Goal: Task Accomplishment & Management: Use online tool/utility

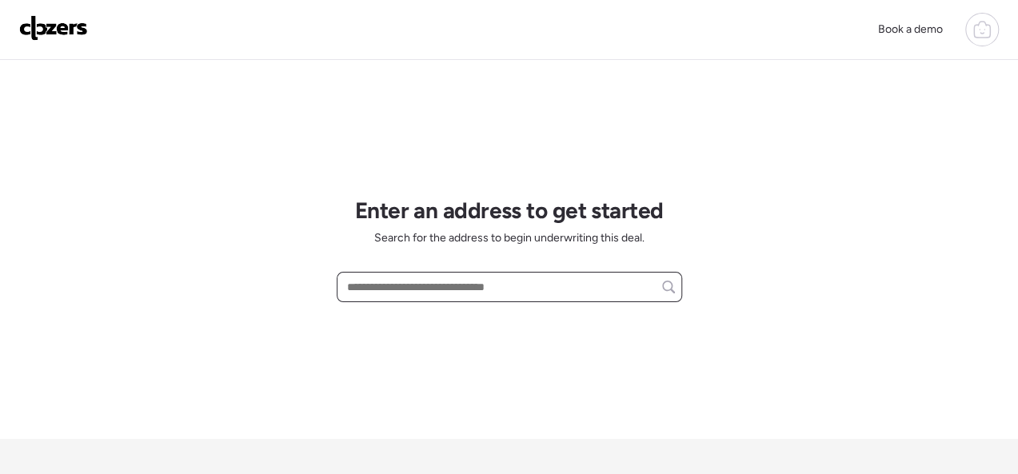
click at [397, 293] on input "text" at bounding box center [509, 287] width 331 height 22
paste input "**********"
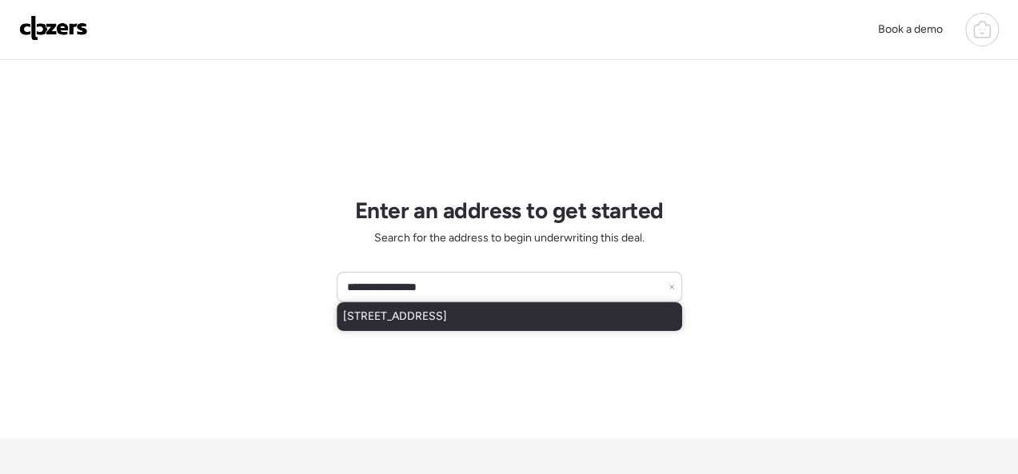
click at [425, 309] on span "6904 Melrose Ave, Saint Louis, MO, 63130" at bounding box center [395, 317] width 104 height 16
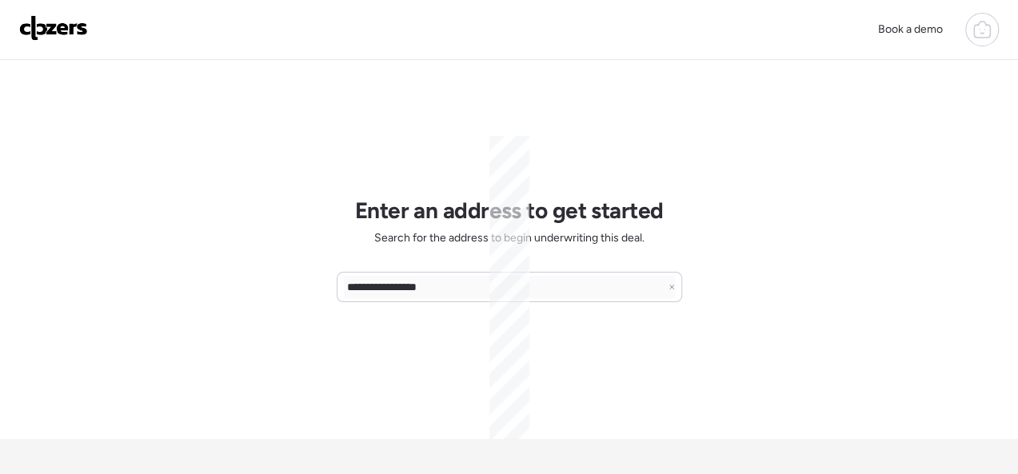
type input "**********"
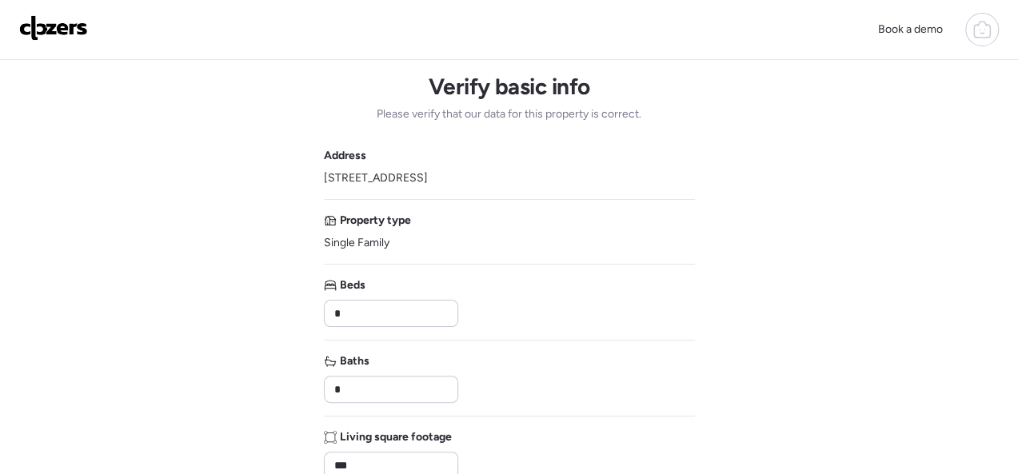
click at [428, 171] on span "6904 Melrose Ave, Saint Louis, MO 63130" at bounding box center [376, 178] width 104 height 16
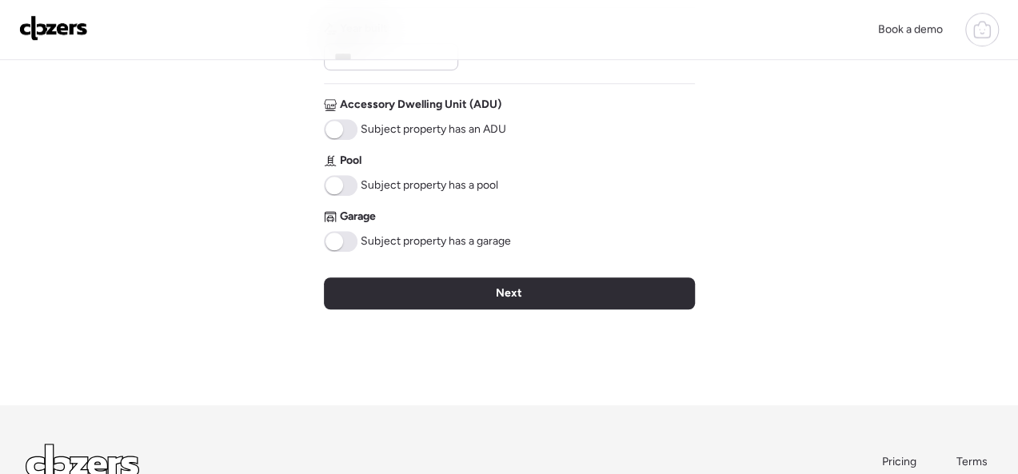
scroll to position [611, 0]
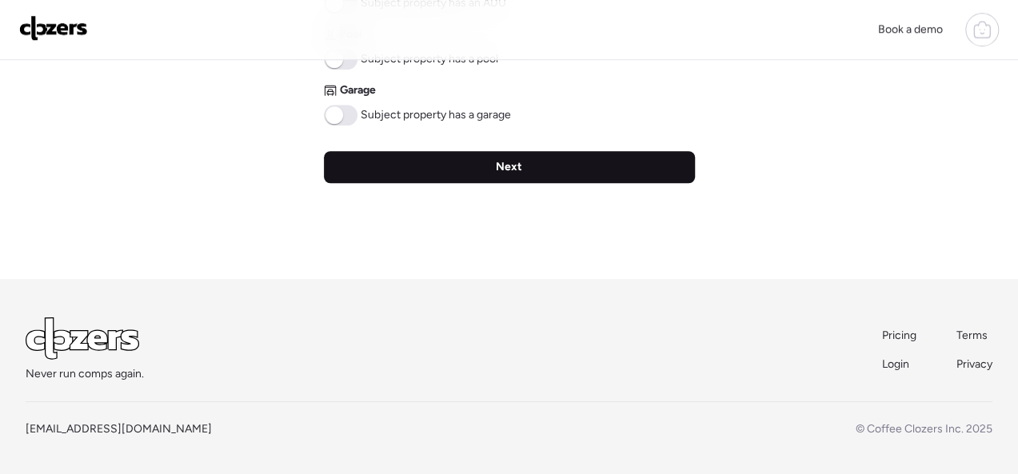
click at [506, 169] on span "Next" at bounding box center [509, 167] width 26 height 16
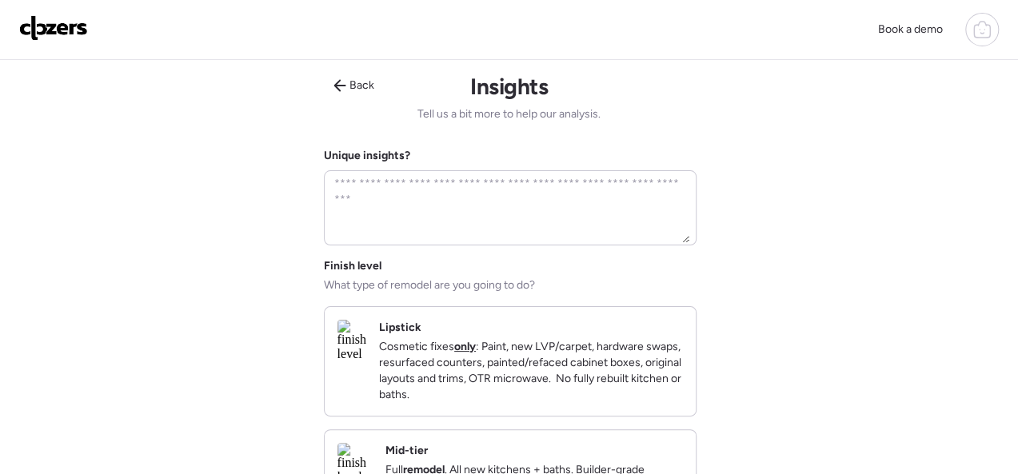
scroll to position [160, 0]
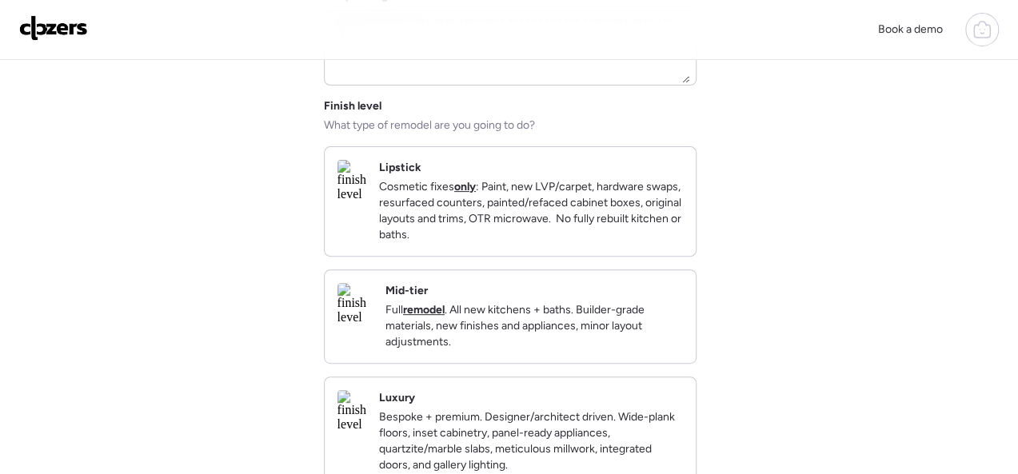
click at [542, 345] on p "Full remodel . All new kitchens + baths. Builder-grade materials, new finishes …" at bounding box center [533, 326] width 297 height 48
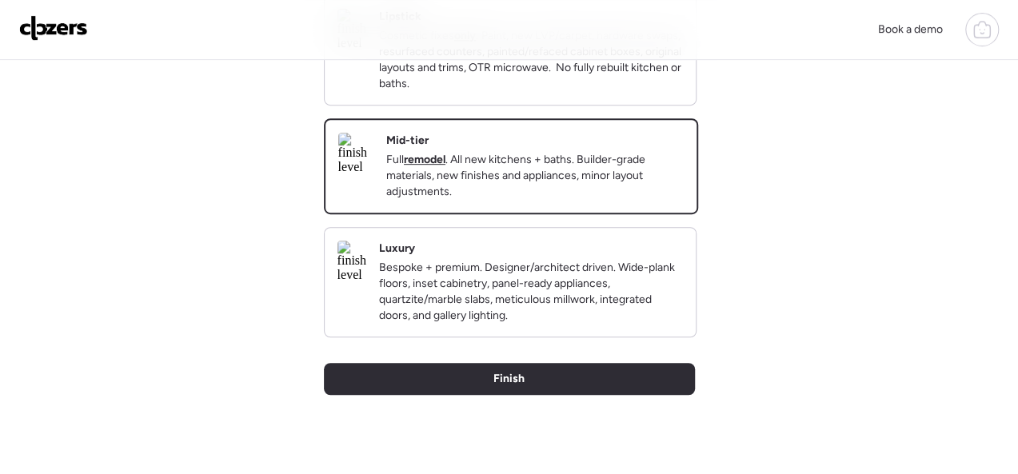
scroll to position [480, 0]
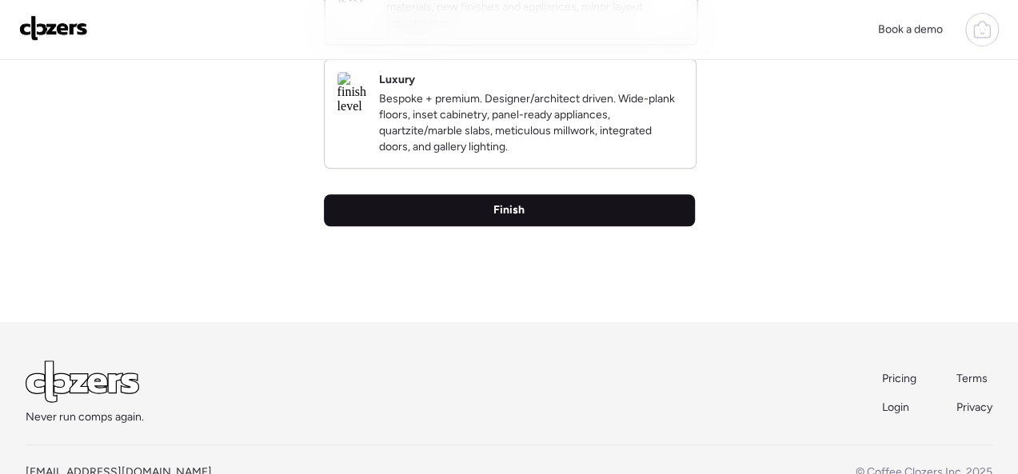
click at [477, 226] on div "Finish" at bounding box center [509, 210] width 371 height 32
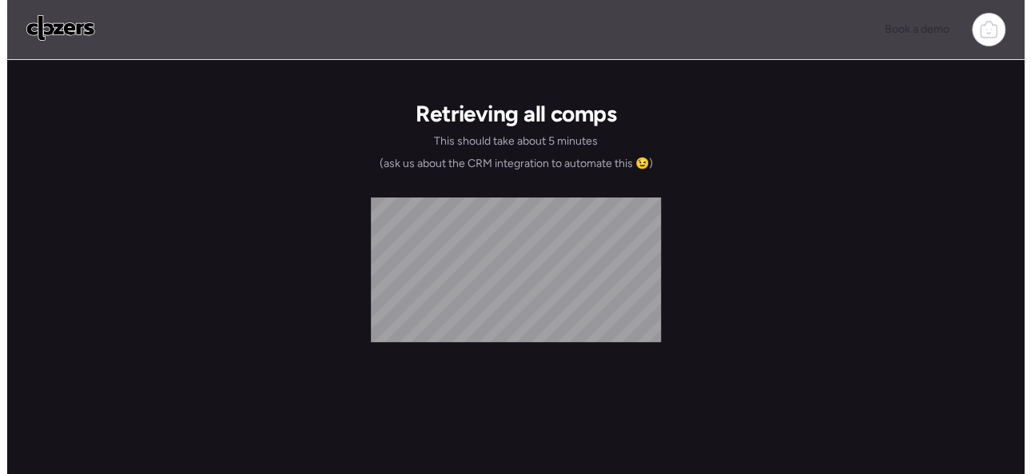
scroll to position [0, 0]
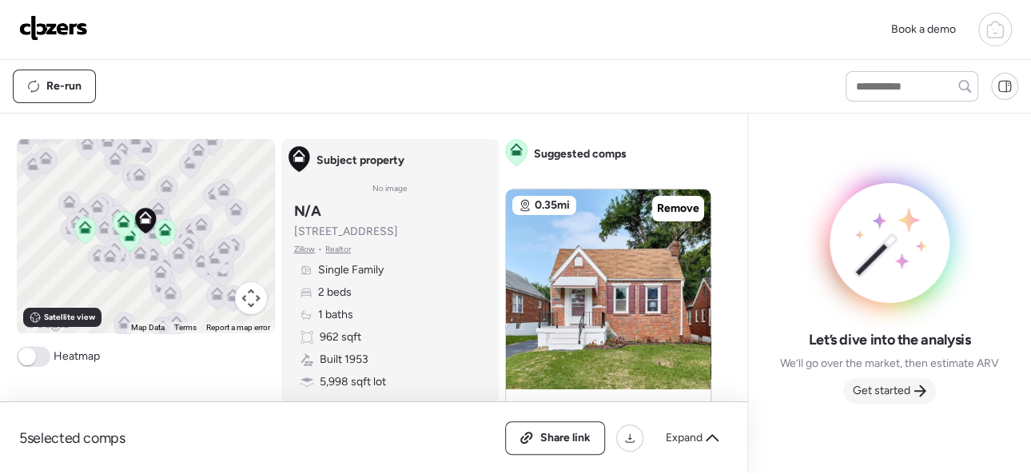
click at [892, 384] on span "Get started" at bounding box center [882, 391] width 58 height 16
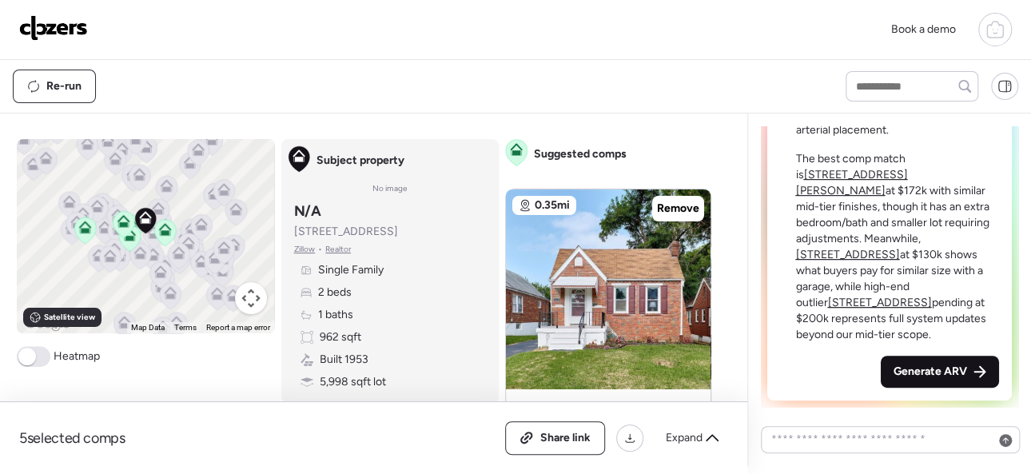
click at [912, 374] on span "Generate ARV" at bounding box center [931, 372] width 74 height 16
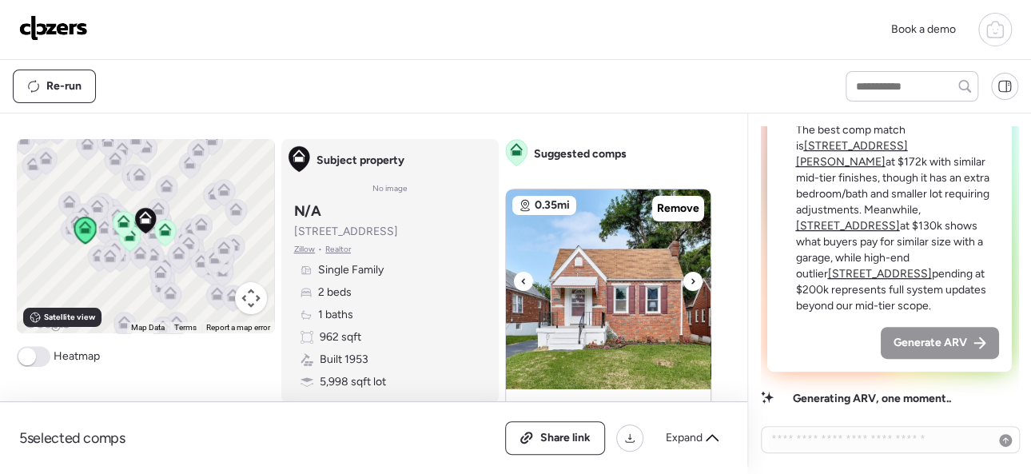
click at [690, 277] on icon at bounding box center [693, 281] width 6 height 19
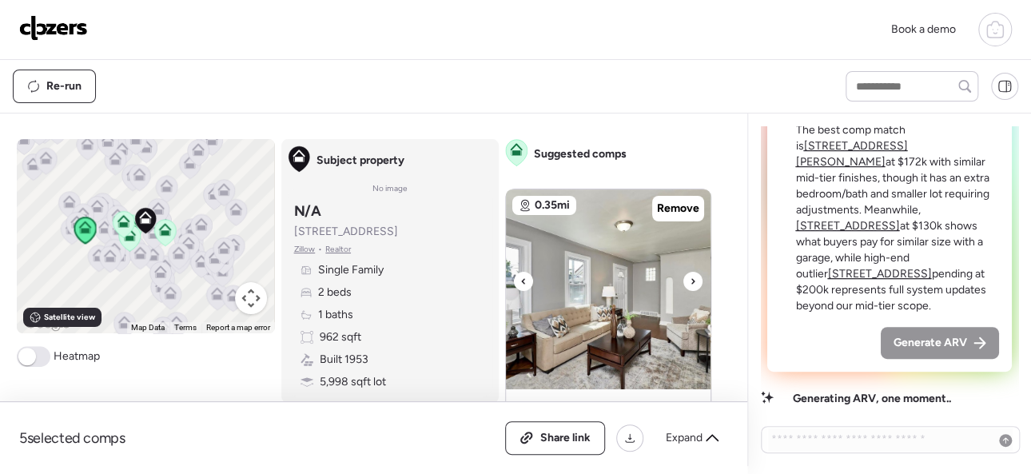
click at [690, 277] on icon at bounding box center [693, 281] width 6 height 19
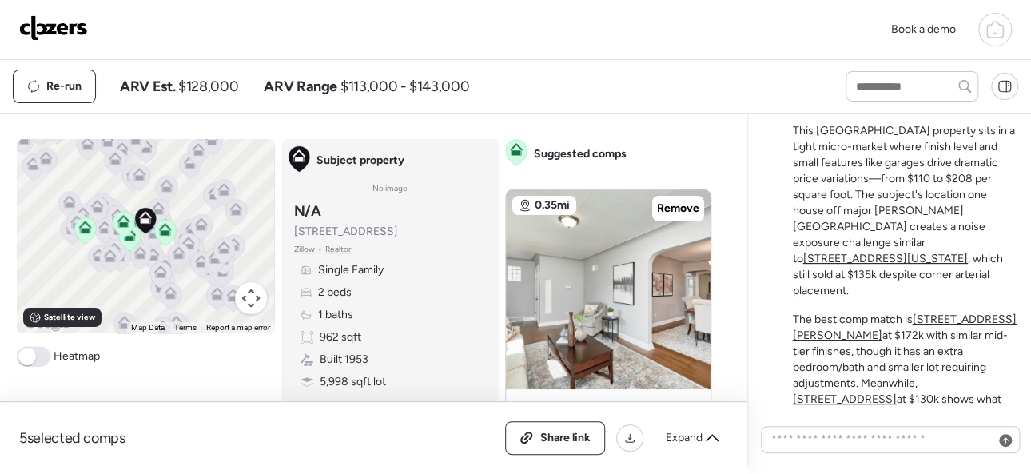
click at [58, 27] on img at bounding box center [53, 28] width 69 height 26
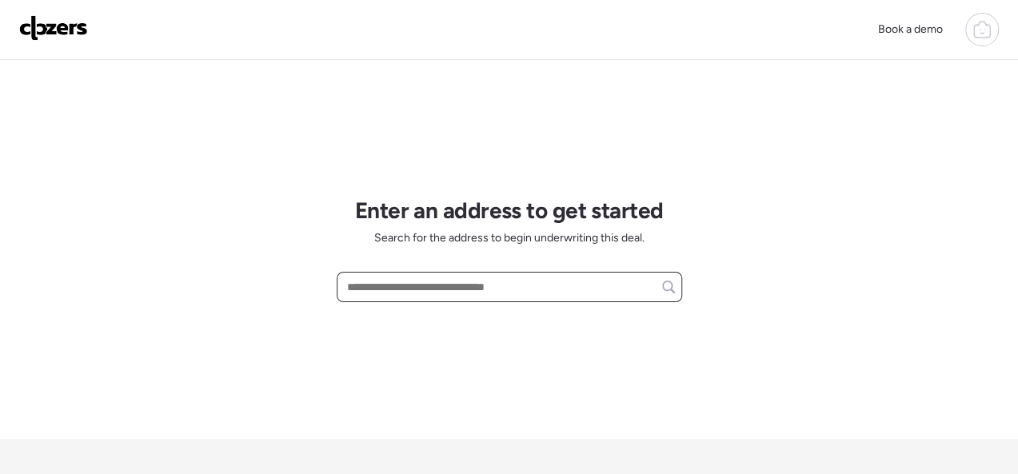
click at [436, 283] on input "text" at bounding box center [509, 287] width 331 height 22
paste input "**********"
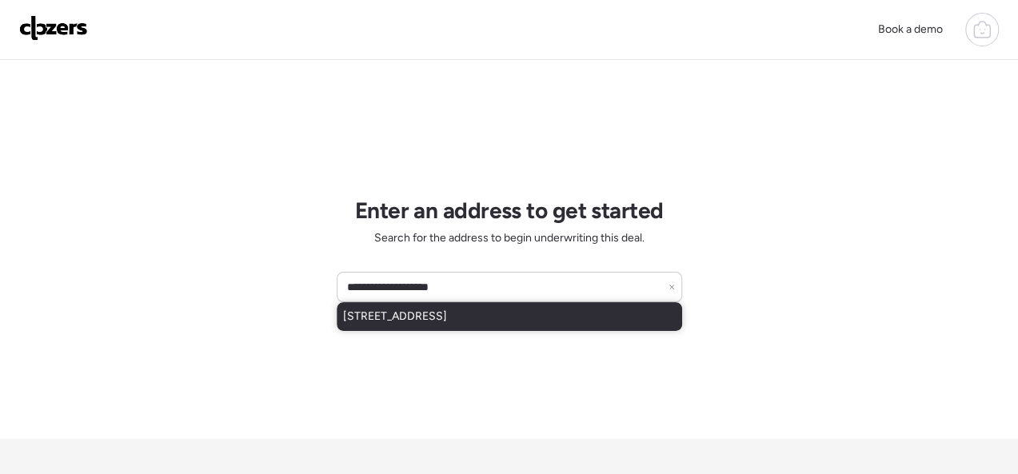
click at [411, 312] on span "[STREET_ADDRESS]" at bounding box center [395, 317] width 104 height 16
type input "**********"
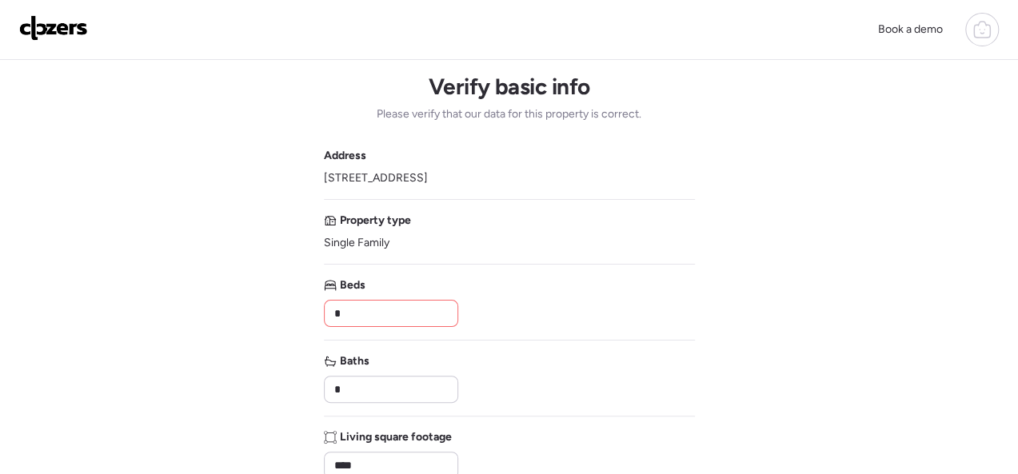
click at [411, 305] on input "*" at bounding box center [391, 313] width 120 height 22
type input "*"
click at [378, 385] on input "*" at bounding box center [391, 389] width 120 height 22
type input "*"
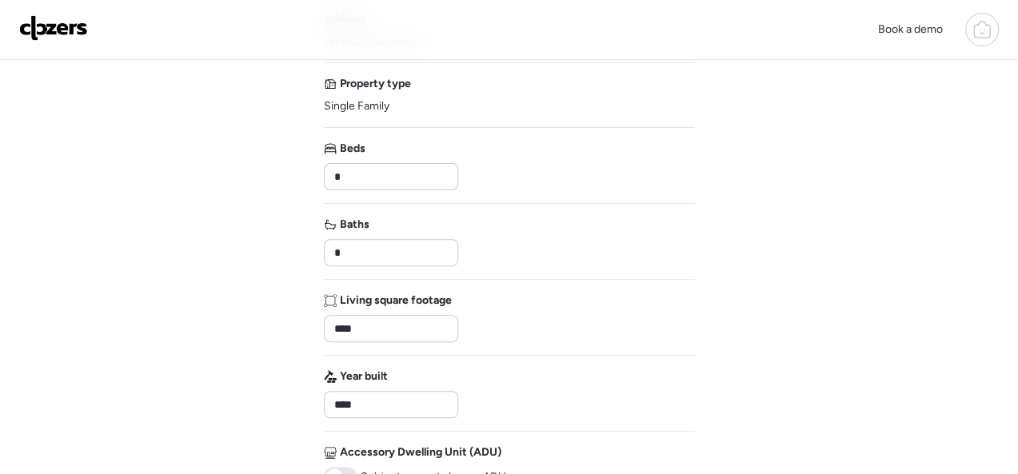
scroll to position [400, 0]
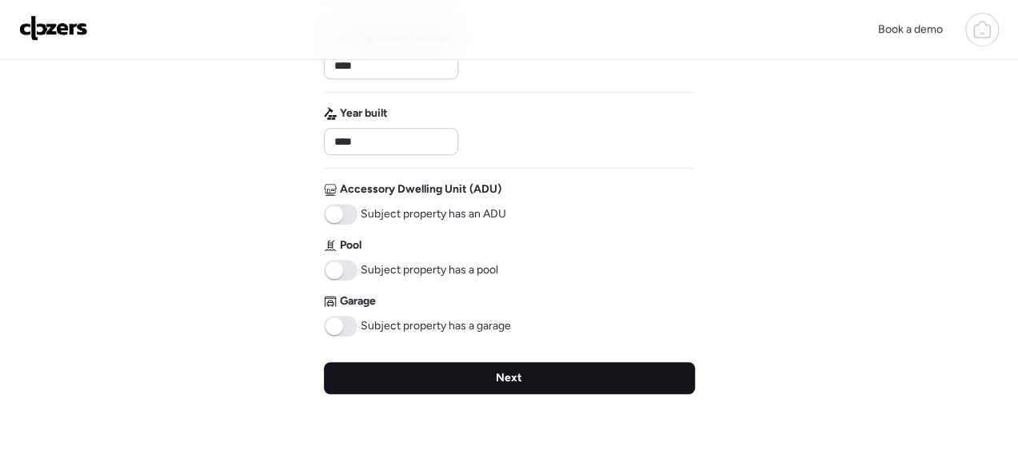
click at [453, 372] on div "Next" at bounding box center [509, 378] width 371 height 32
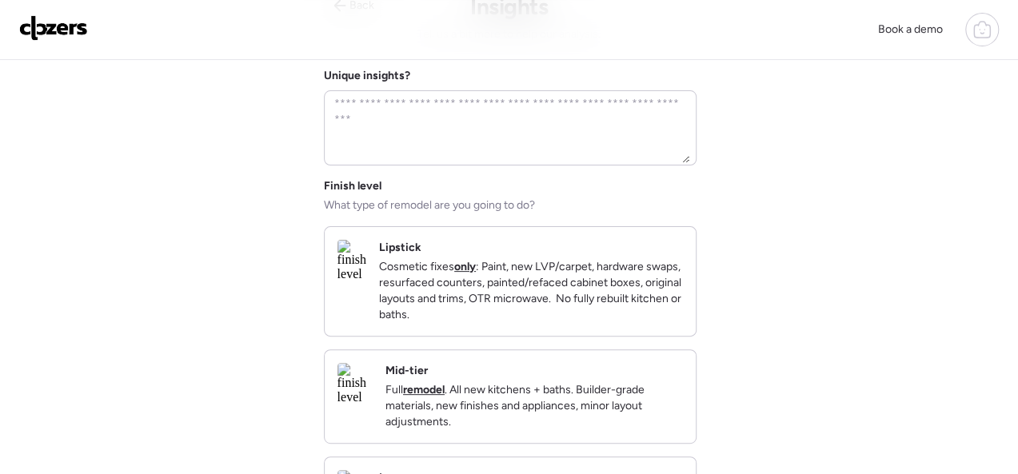
scroll to position [240, 0]
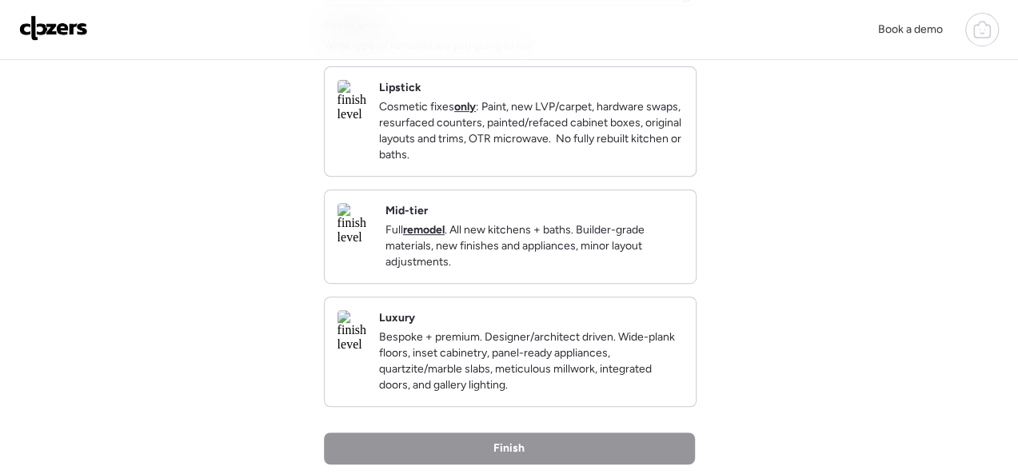
click at [541, 247] on p "Full remodel . All new kitchens + baths. Builder-grade materials, new finishes …" at bounding box center [533, 246] width 297 height 48
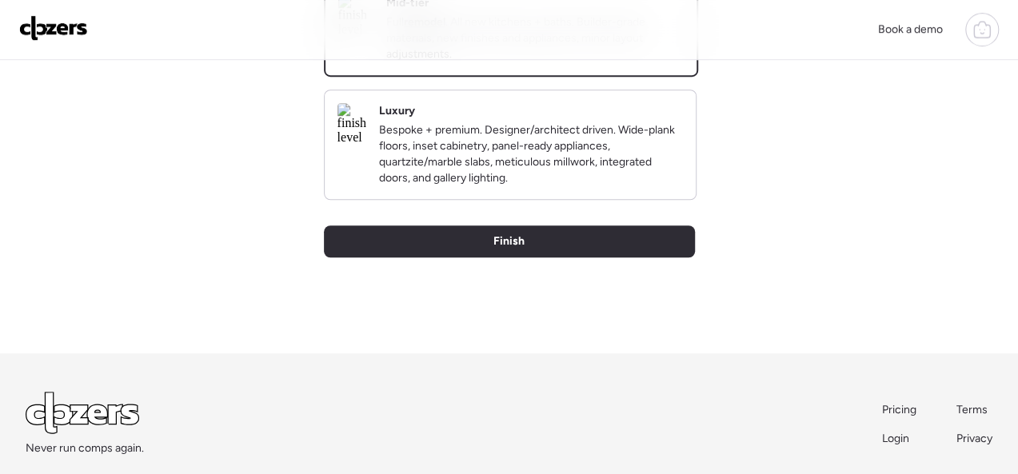
scroll to position [470, 0]
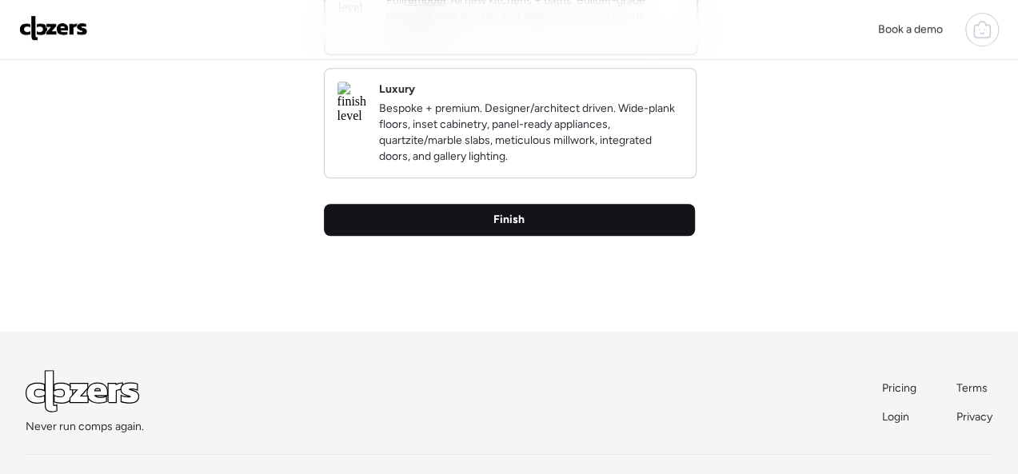
click at [505, 228] on span "Finish" at bounding box center [508, 220] width 31 height 16
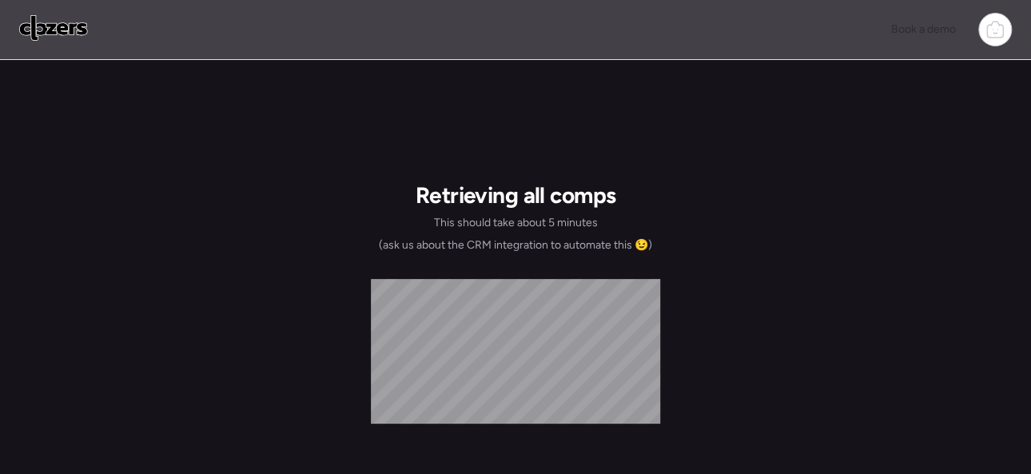
click at [58, 29] on img at bounding box center [53, 28] width 69 height 26
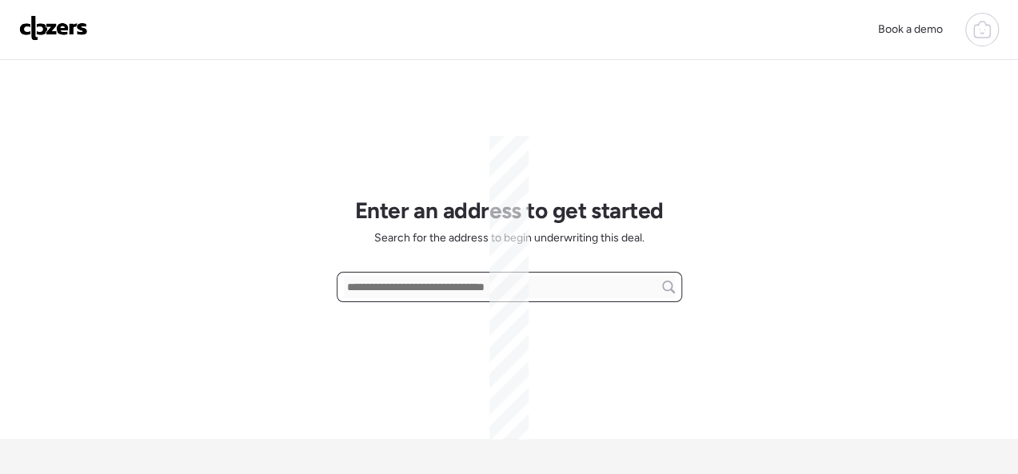
click at [441, 281] on input "text" at bounding box center [509, 287] width 331 height 22
paste input "**********"
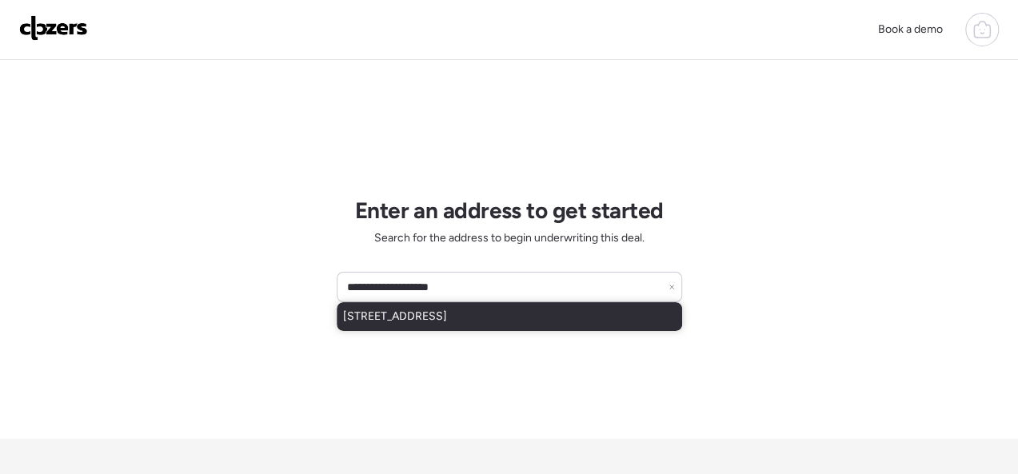
click at [447, 310] on span "5239 Cabanne Ave, Saint Louis, MO, 63113" at bounding box center [395, 317] width 104 height 16
type input "**********"
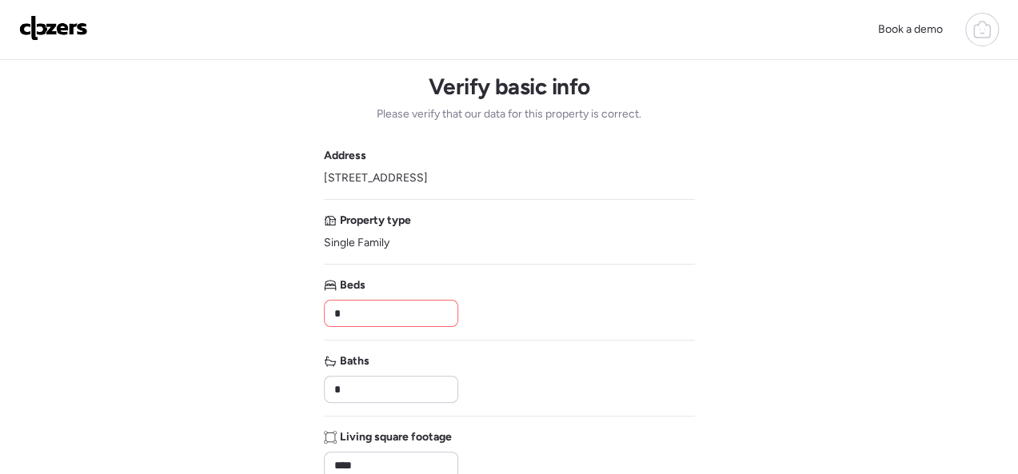
click at [384, 317] on input "*" at bounding box center [391, 313] width 120 height 22
type input "*"
click at [355, 378] on input "*" at bounding box center [391, 389] width 120 height 22
type input "*"
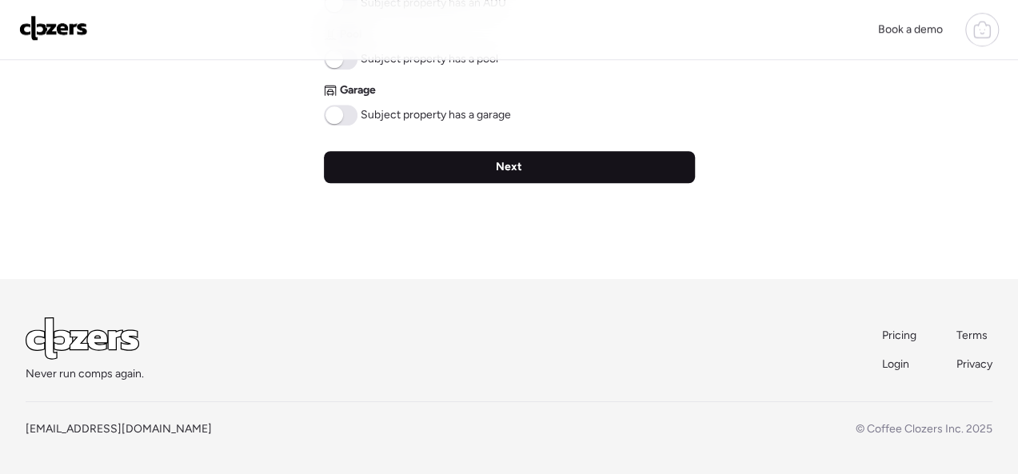
click at [499, 165] on span "Next" at bounding box center [509, 167] width 26 height 16
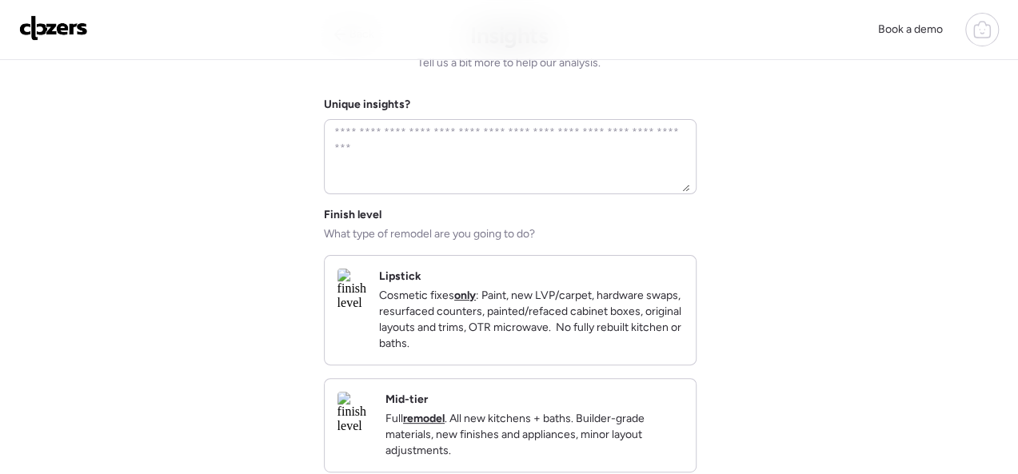
scroll to position [80, 0]
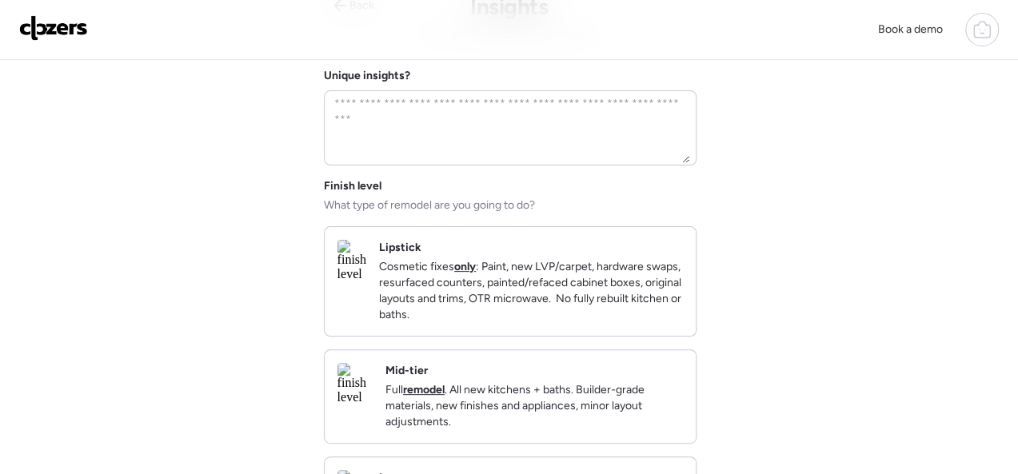
click at [545, 401] on p "Full remodel . All new kitchens + baths. Builder-grade materials, new finishes …" at bounding box center [533, 406] width 297 height 48
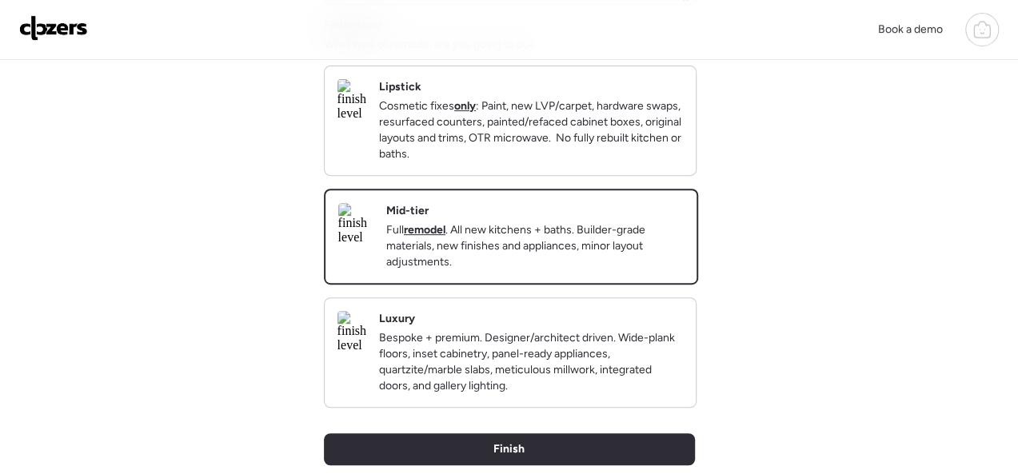
scroll to position [400, 0]
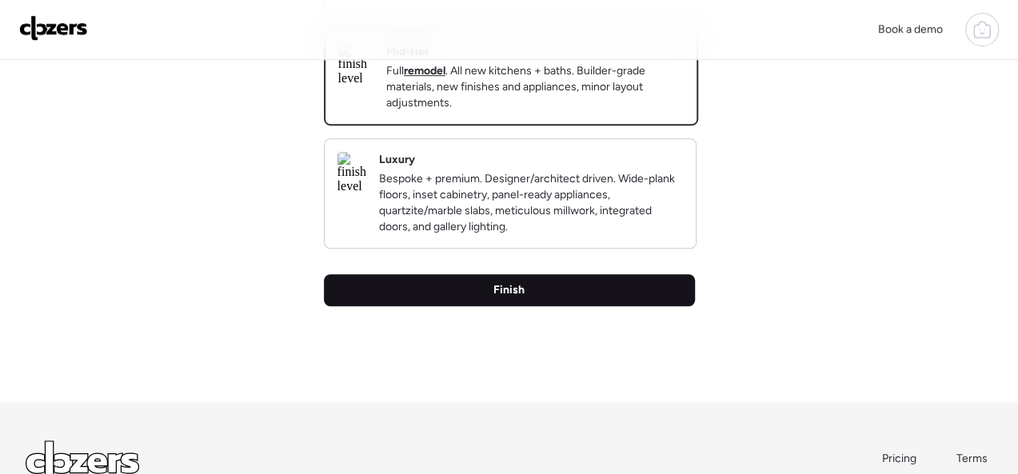
click at [514, 298] on span "Finish" at bounding box center [508, 290] width 31 height 16
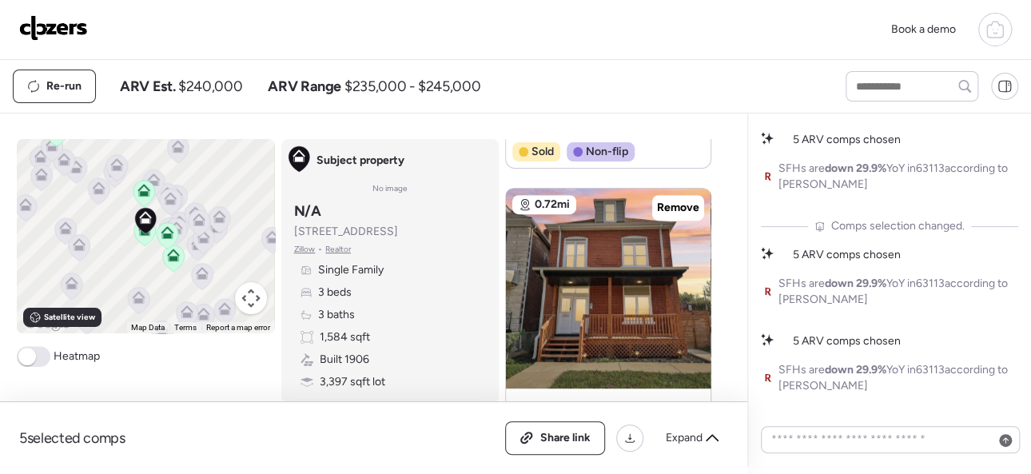
scroll to position [480, 0]
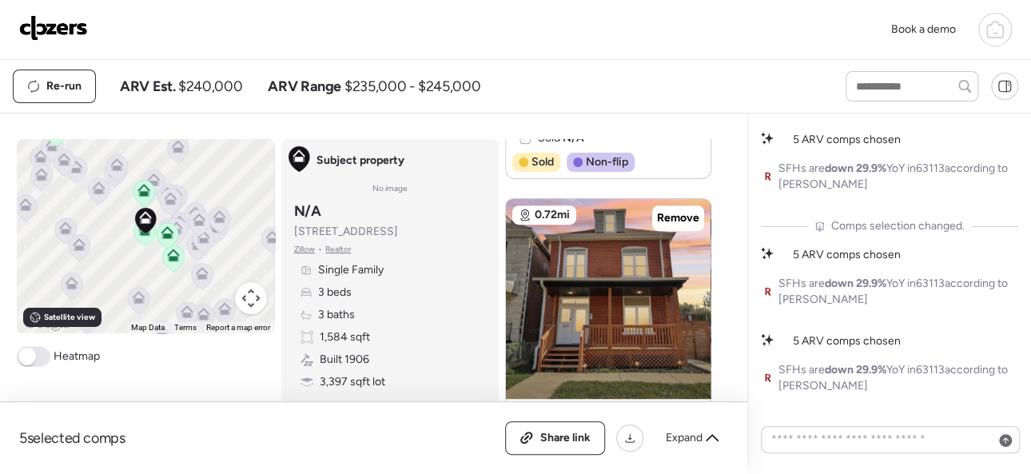
click at [82, 22] on img at bounding box center [53, 28] width 69 height 26
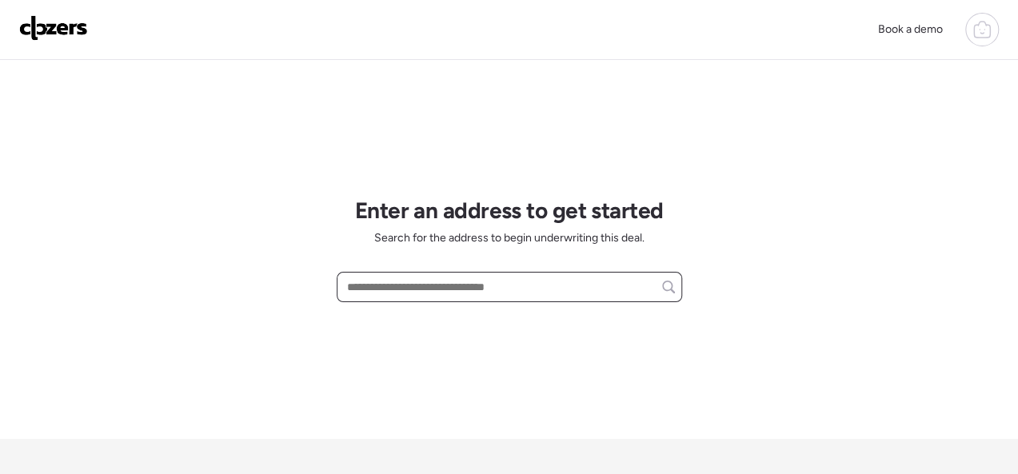
click at [430, 281] on input "text" at bounding box center [509, 287] width 331 height 22
paste input "**********"
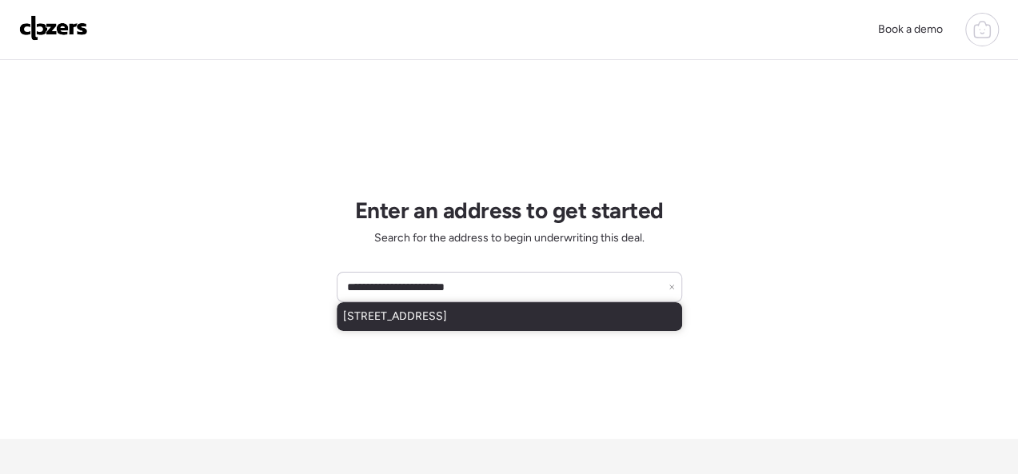
click at [422, 310] on span "2035 Sun Valley Dr, Saint Louis, MO, 63136" at bounding box center [395, 317] width 104 height 16
type input "**********"
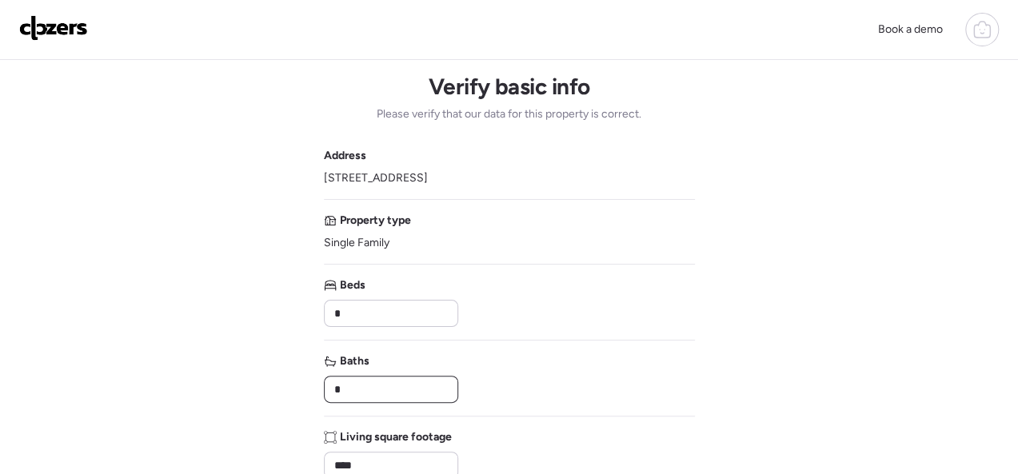
click at [346, 386] on input "*" at bounding box center [391, 389] width 120 height 22
click at [349, 386] on input "*" at bounding box center [391, 389] width 120 height 22
type input "*"
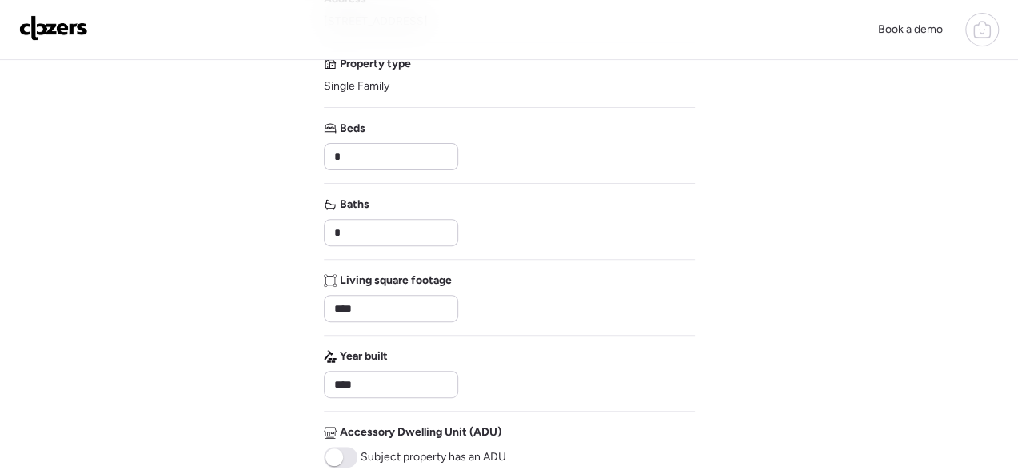
scroll to position [400, 0]
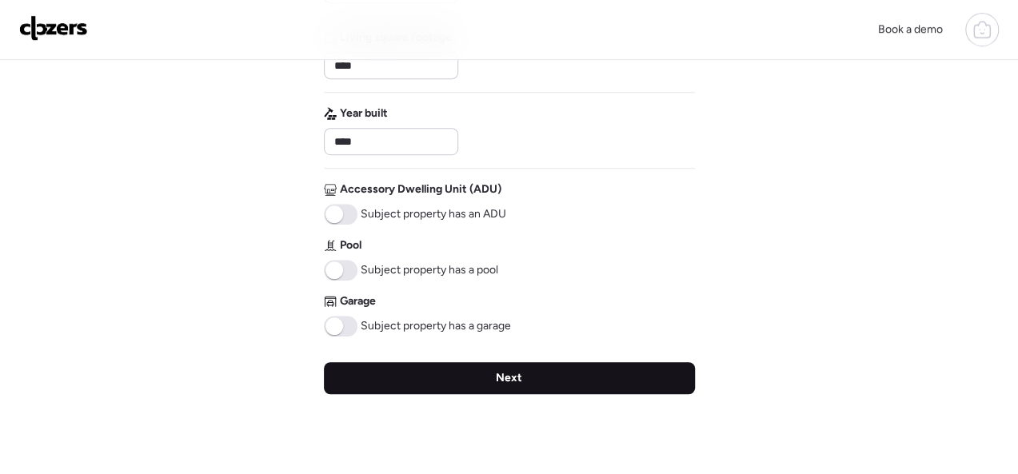
click at [509, 376] on span "Next" at bounding box center [509, 378] width 26 height 16
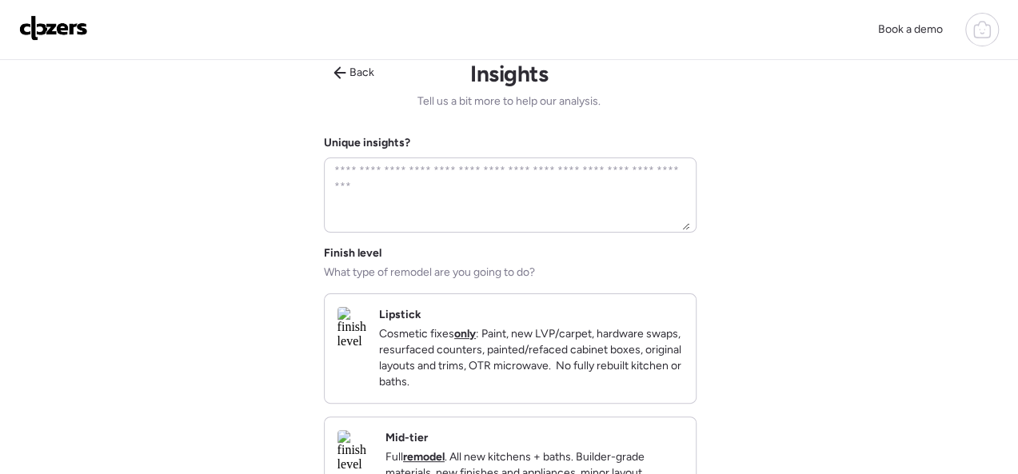
scroll to position [0, 0]
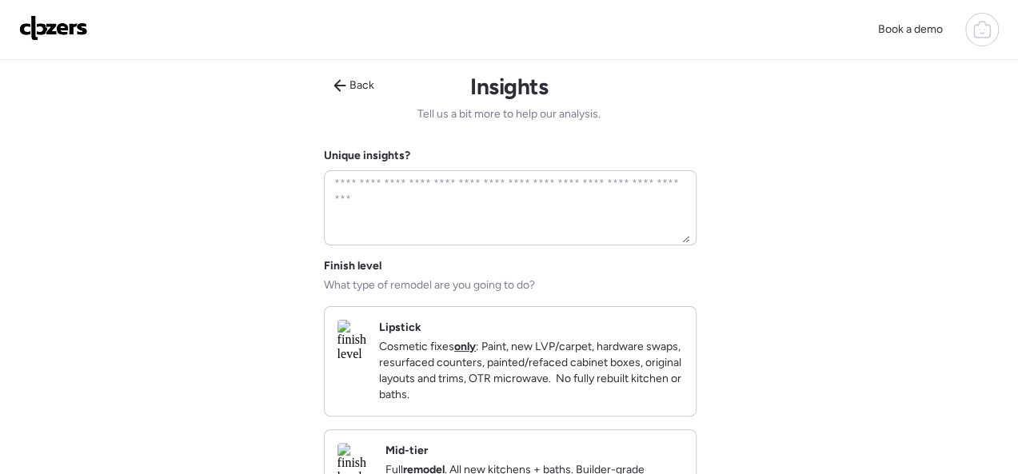
click at [540, 365] on p "Cosmetic fixes only : Paint, new LVP/carpet, hardware swaps, resurfaced counter…" at bounding box center [531, 371] width 304 height 64
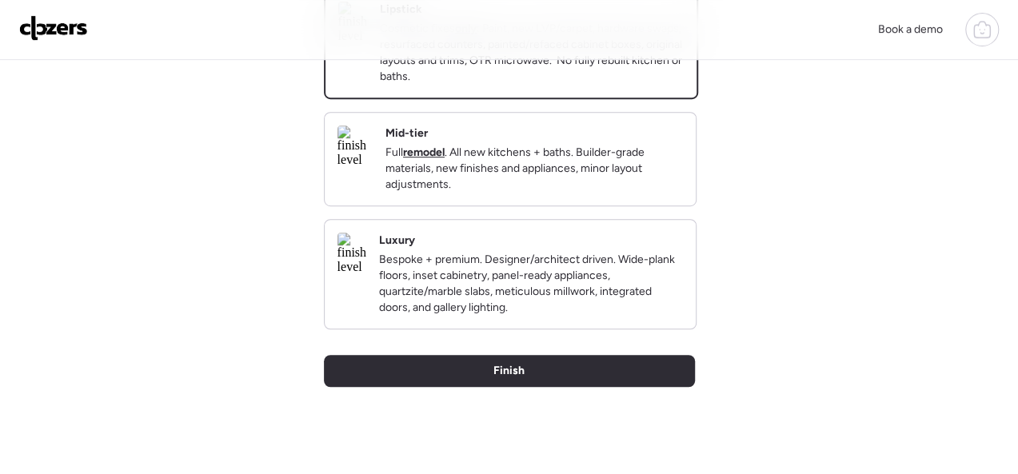
scroll to position [320, 0]
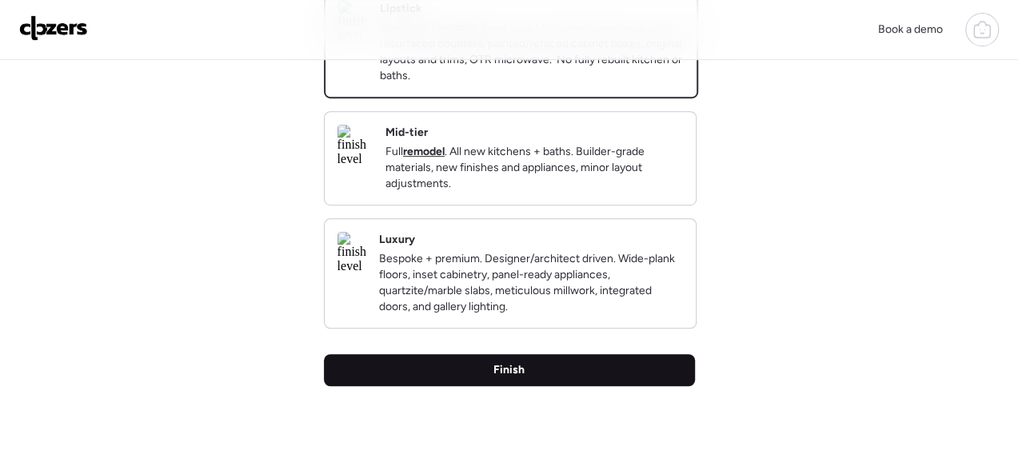
click at [505, 378] on span "Finish" at bounding box center [508, 370] width 31 height 16
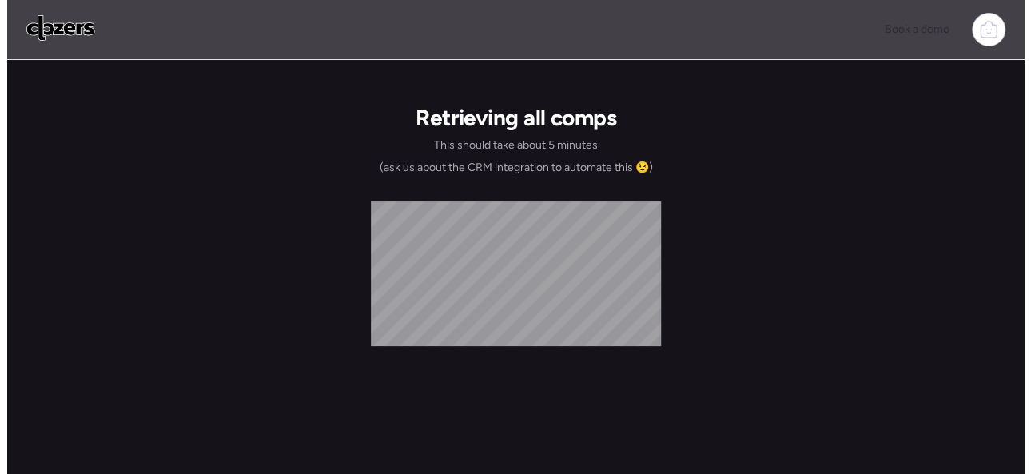
scroll to position [0, 0]
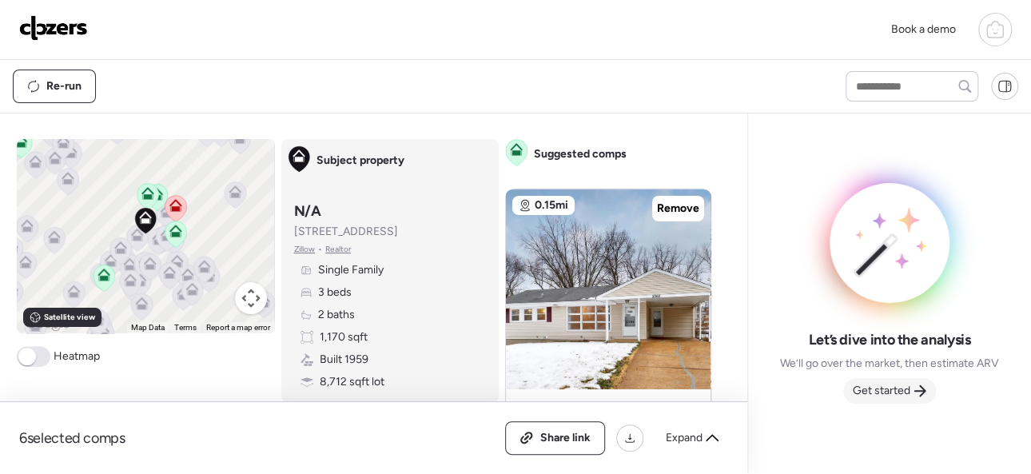
click at [897, 385] on span "Get started" at bounding box center [882, 391] width 58 height 16
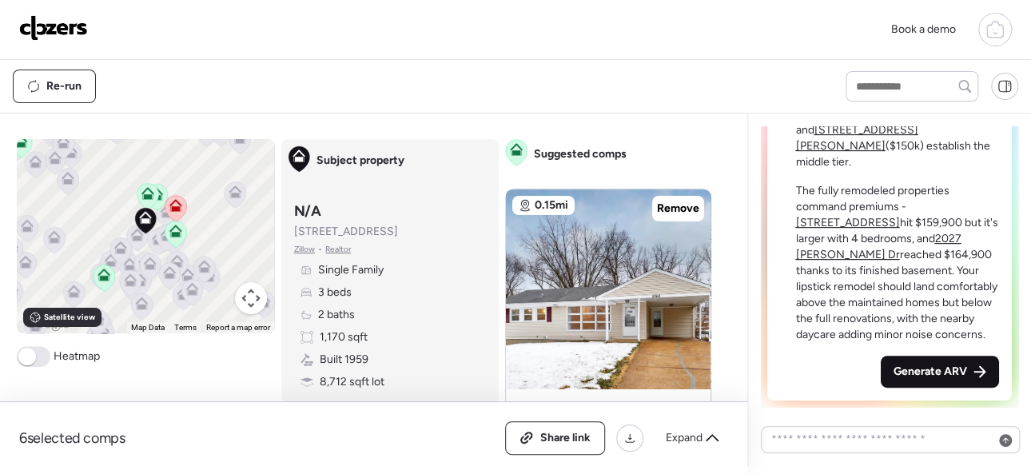
click at [930, 373] on span "Generate ARV" at bounding box center [931, 372] width 74 height 16
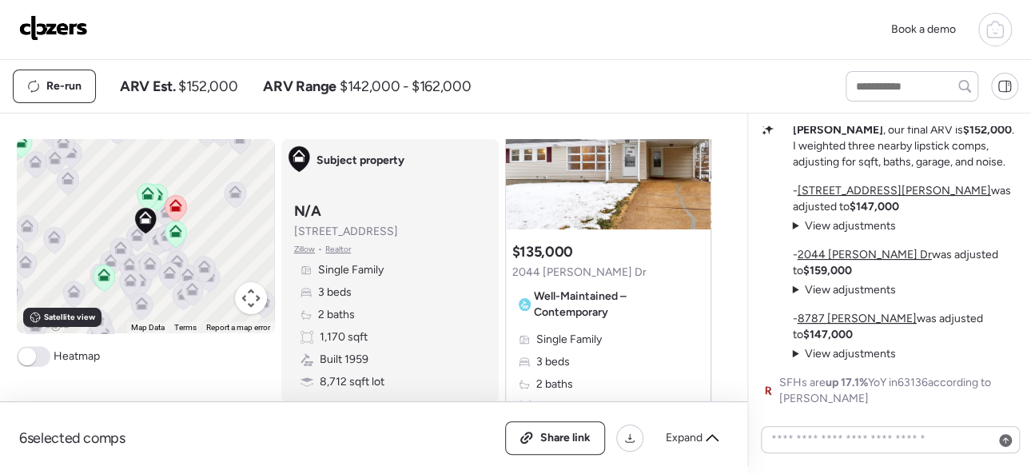
click at [841, 290] on span "View adjustments" at bounding box center [849, 290] width 91 height 14
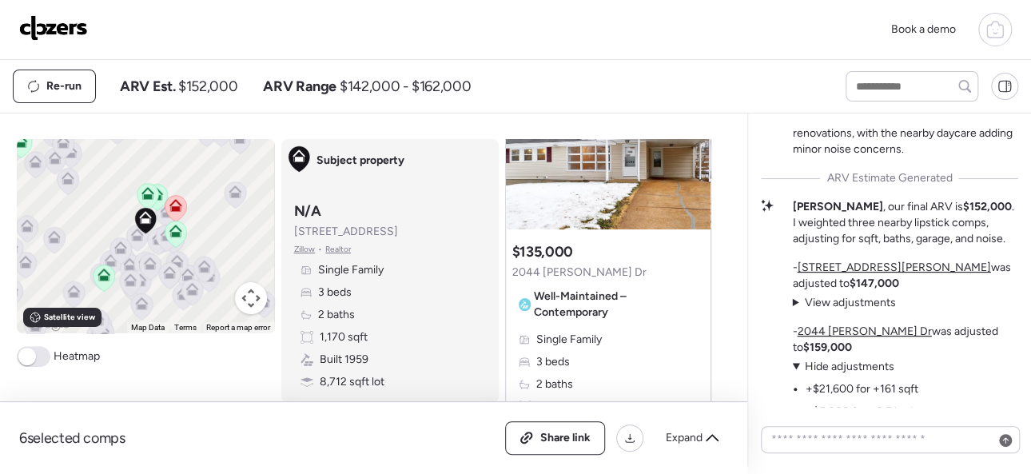
scroll to position [-160, 0]
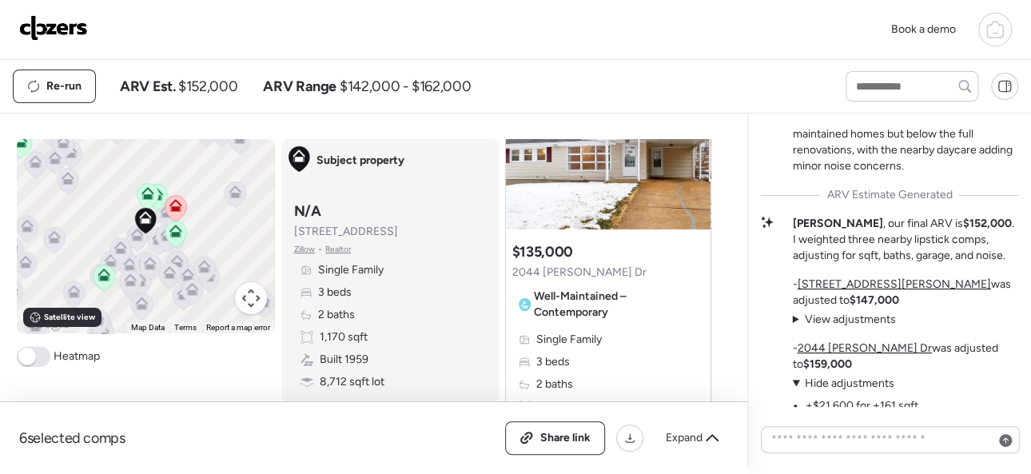
click at [64, 27] on img at bounding box center [53, 28] width 69 height 26
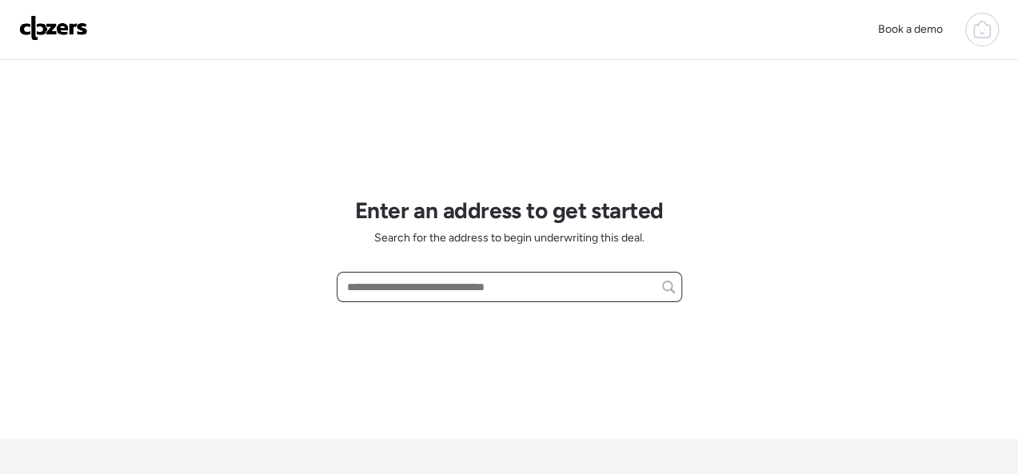
click at [406, 281] on input "text" at bounding box center [509, 287] width 331 height 22
paste input "**********"
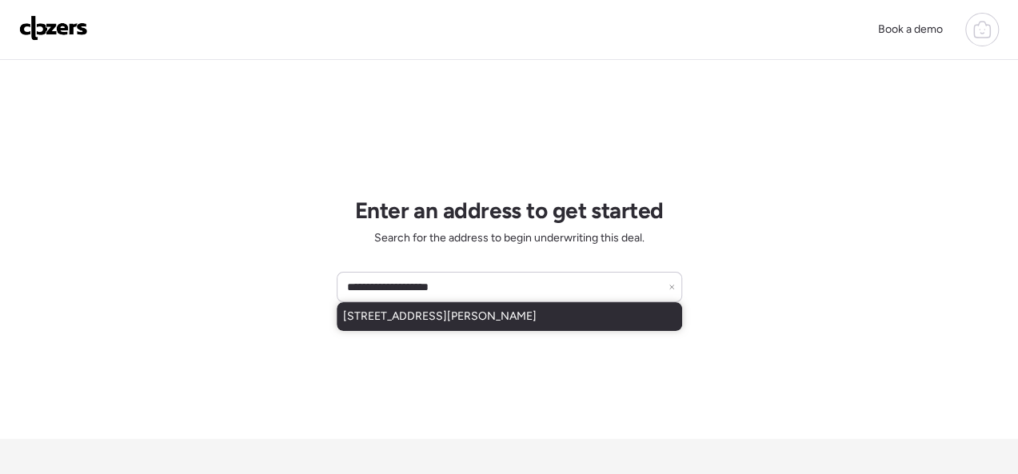
click at [430, 324] on span "[STREET_ADDRESS][PERSON_NAME]" at bounding box center [440, 317] width 194 height 16
type input "**********"
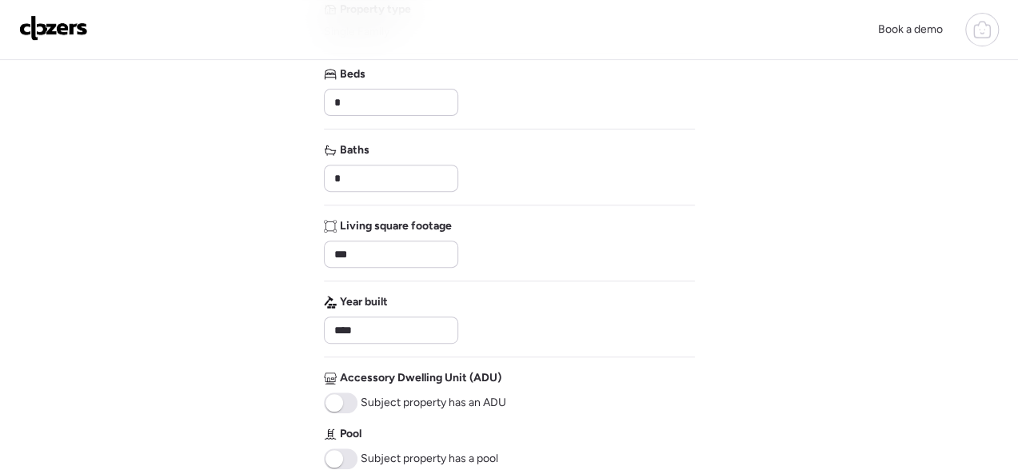
scroll to position [240, 0]
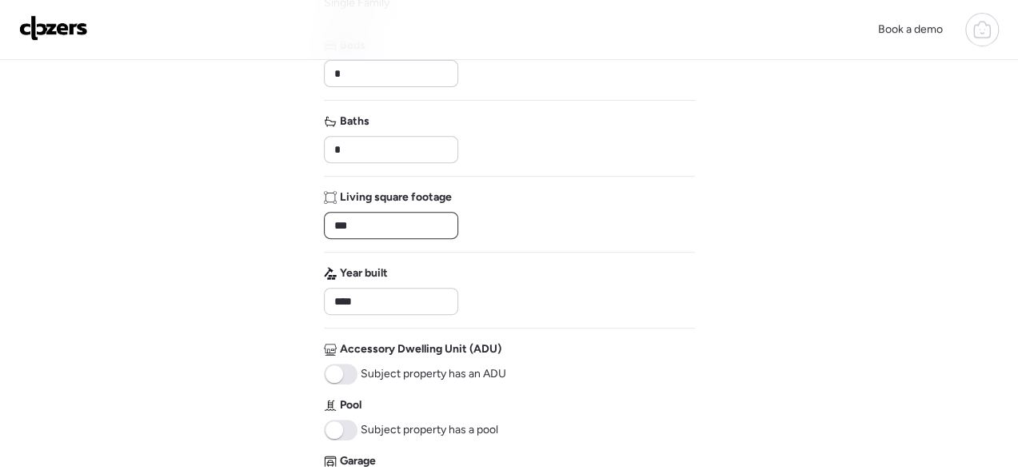
click at [393, 221] on input "***" at bounding box center [391, 225] width 120 height 22
type input "***"
click at [237, 261] on div "Book a demo Verify basic info Please verify that our data for this property is …" at bounding box center [509, 303] width 1018 height 1087
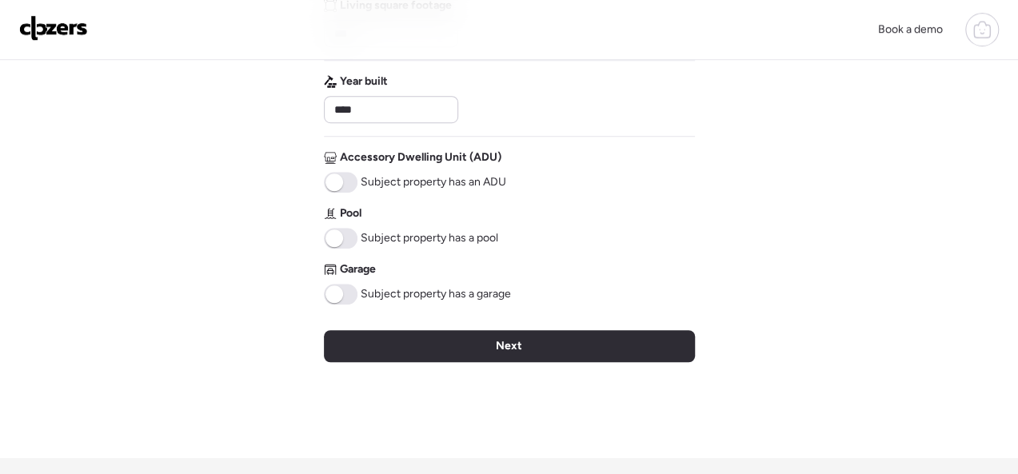
scroll to position [611, 0]
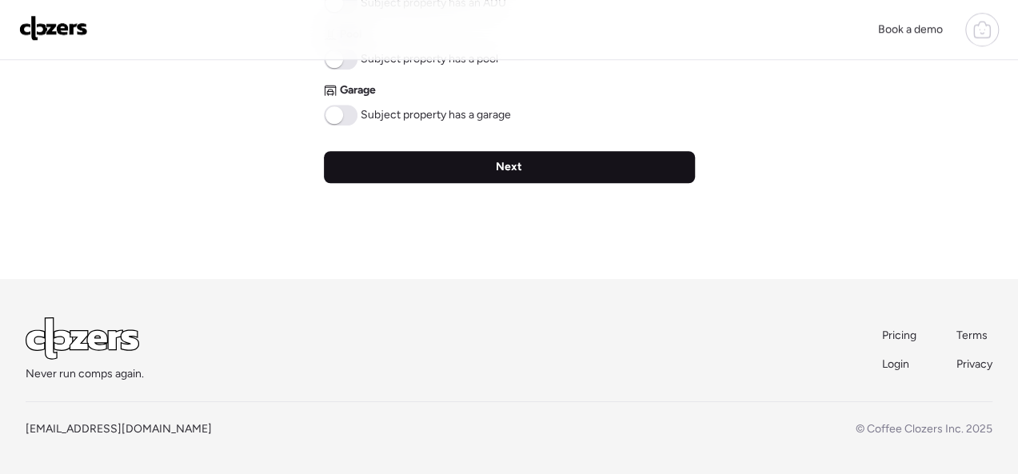
click at [501, 168] on span "Next" at bounding box center [509, 167] width 26 height 16
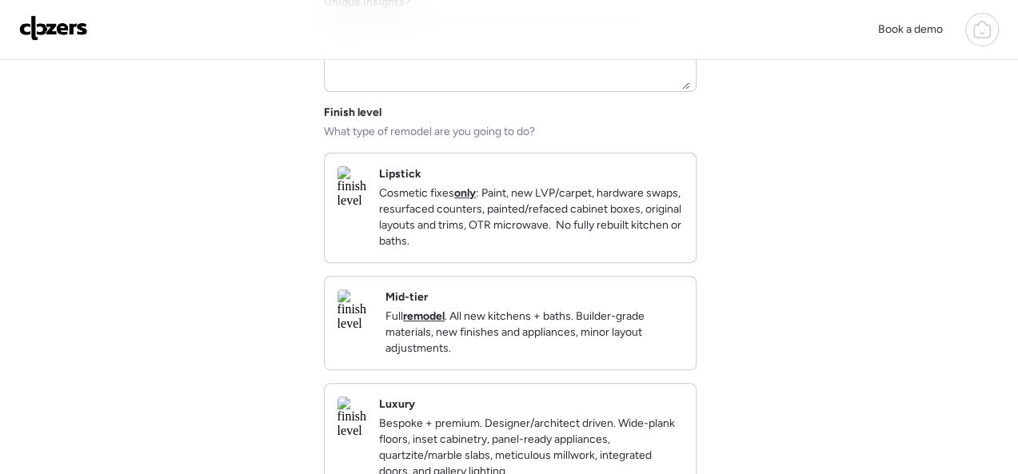
scroll to position [160, 0]
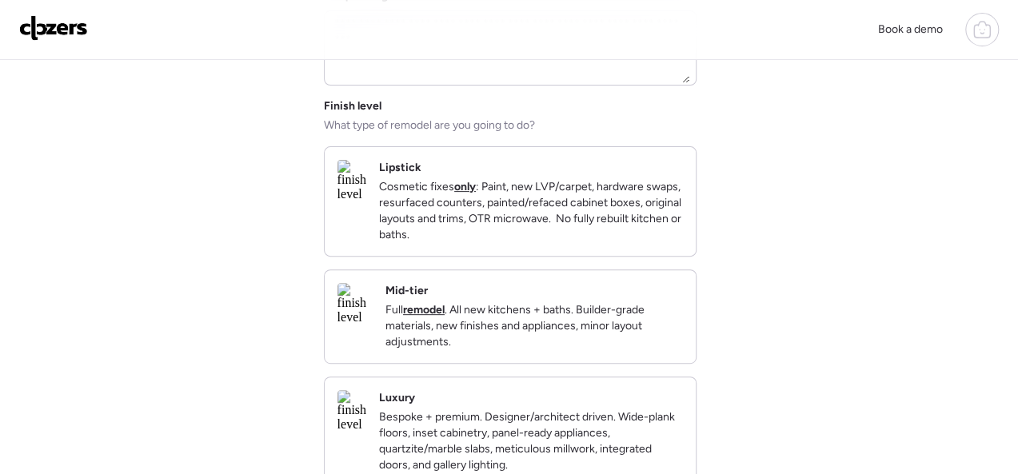
click at [593, 333] on p "Full remodel . All new kitchens + baths. Builder-grade materials, new finishes …" at bounding box center [533, 326] width 297 height 48
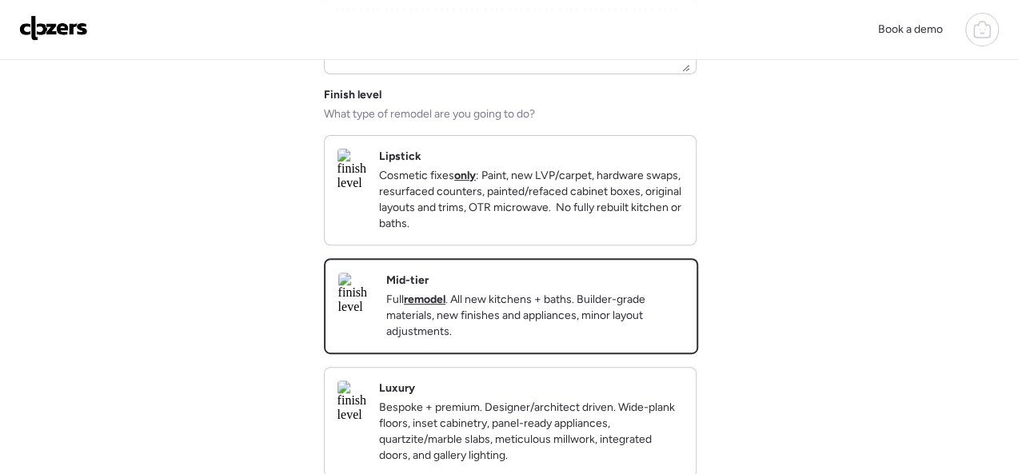
scroll to position [480, 0]
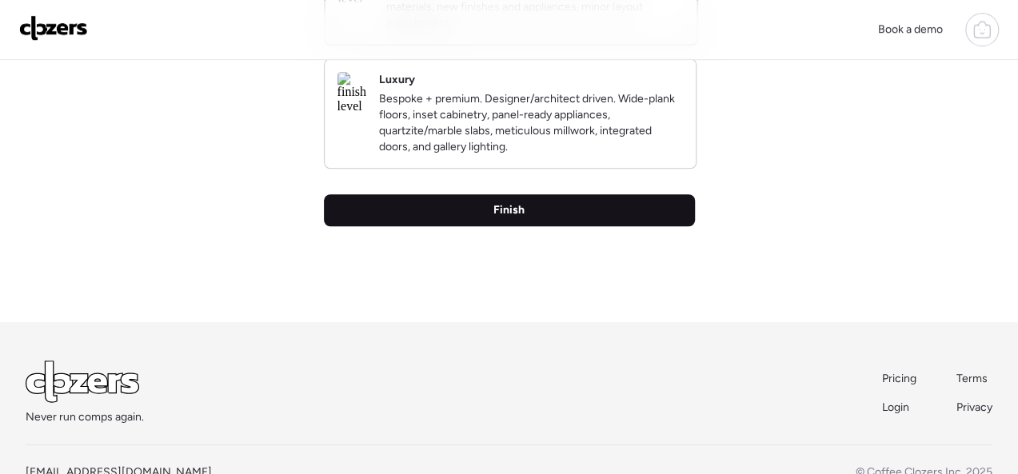
drag, startPoint x: 531, startPoint y: 240, endPoint x: 573, endPoint y: 222, distance: 45.1
click at [531, 226] on div "Finish" at bounding box center [509, 210] width 371 height 32
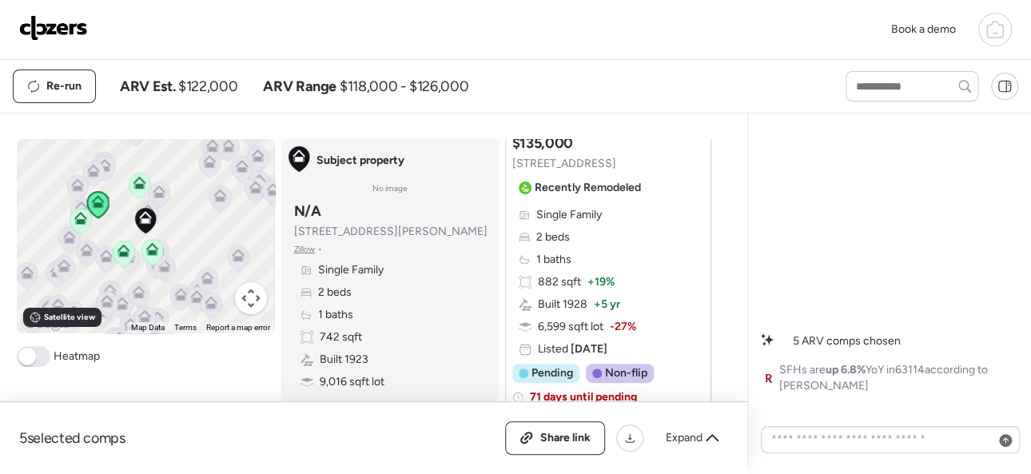
scroll to position [800, 0]
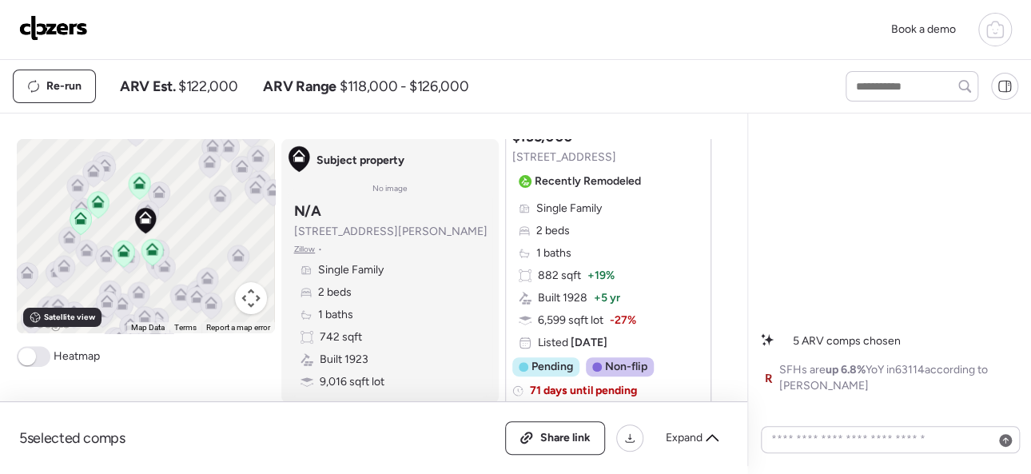
click at [769, 22] on div "Book a demo" at bounding box center [515, 30] width 993 height 34
click at [63, 21] on img at bounding box center [53, 28] width 69 height 26
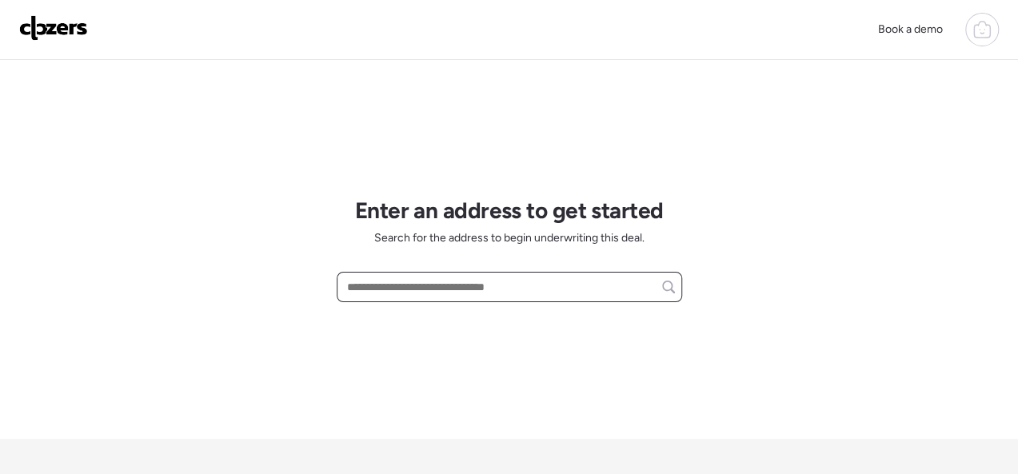
click at [425, 285] on input "text" at bounding box center [509, 287] width 331 height 22
paste input "**********"
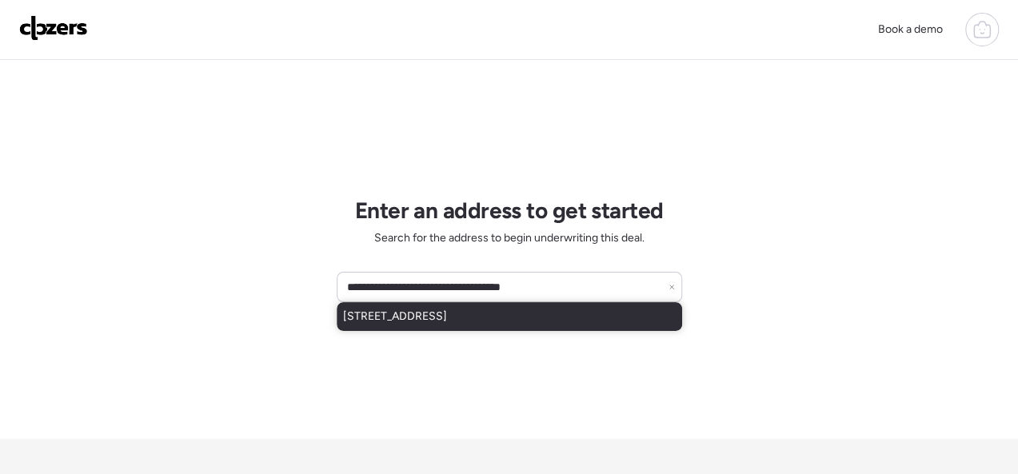
click at [415, 318] on span "[STREET_ADDRESS]" at bounding box center [395, 317] width 104 height 16
type input "**********"
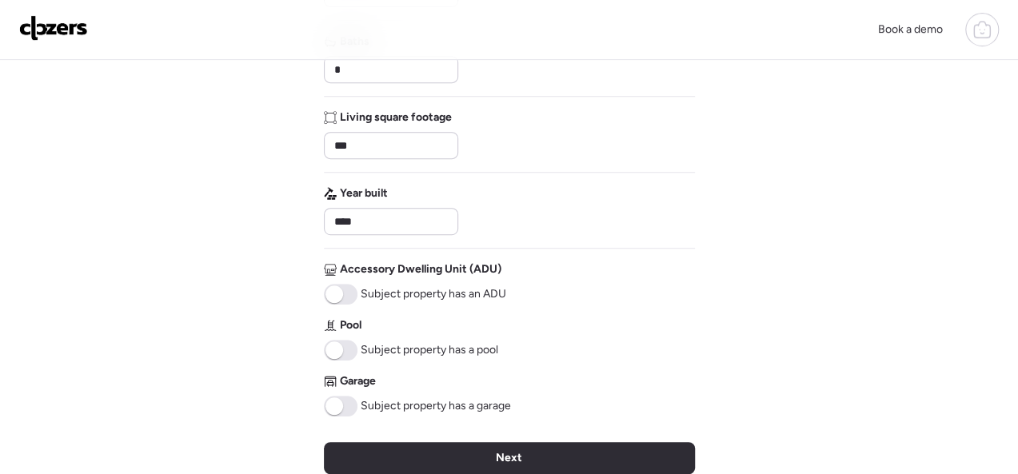
scroll to position [611, 0]
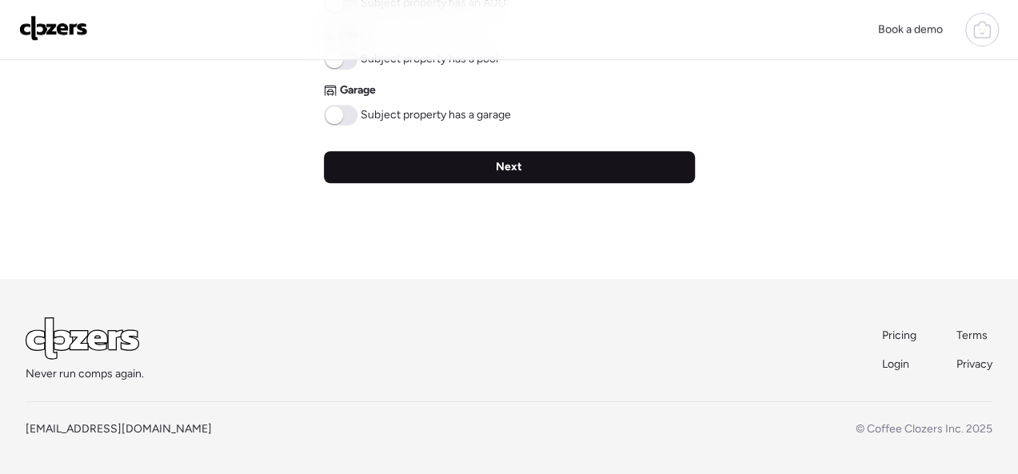
click at [504, 169] on span "Next" at bounding box center [509, 167] width 26 height 16
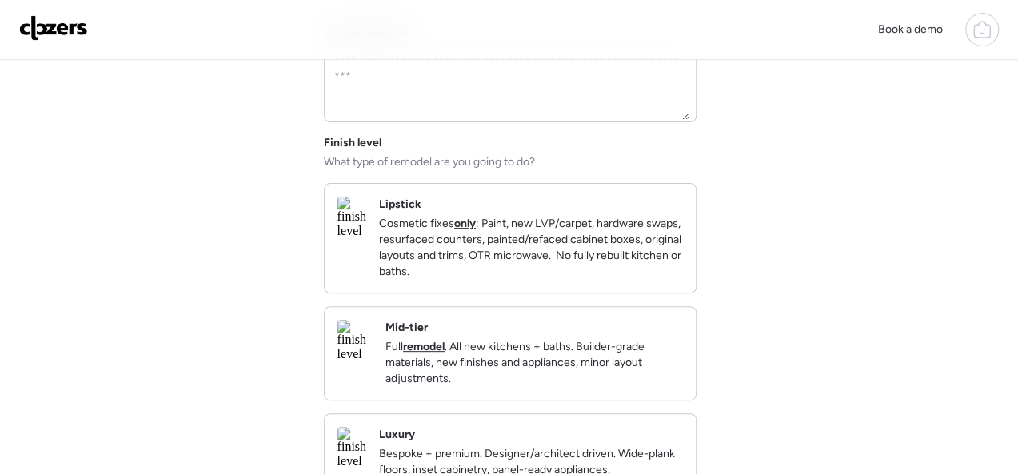
scroll to position [160, 0]
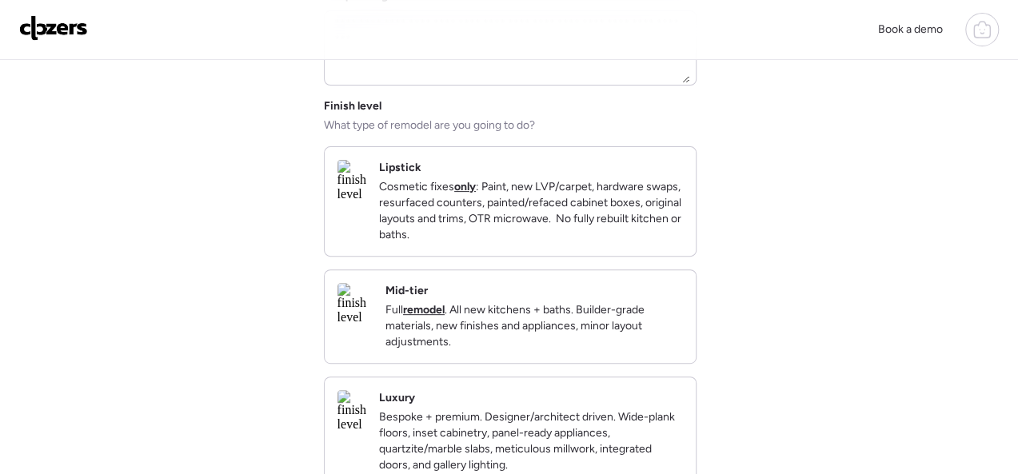
click at [594, 303] on div "Mid-tier Full remodel . All new kitchens + baths. Builder-grade materials, new …" at bounding box center [533, 316] width 297 height 67
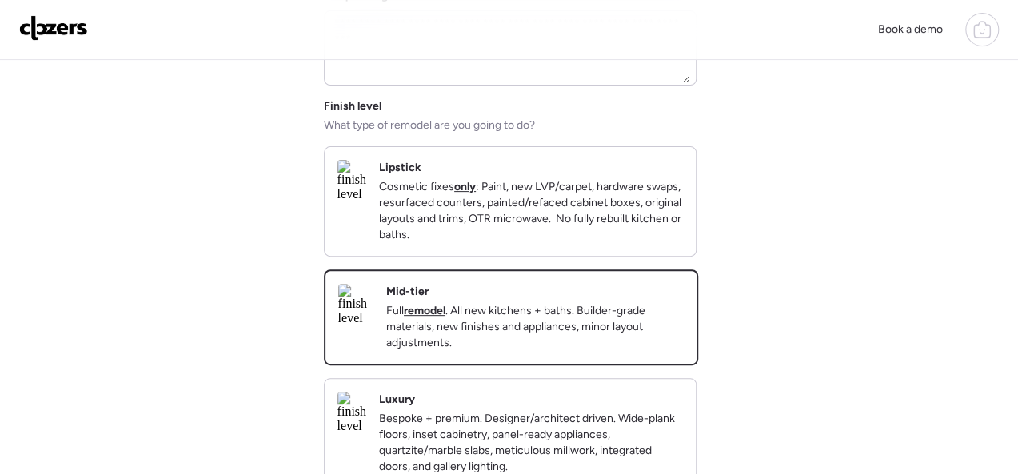
scroll to position [400, 0]
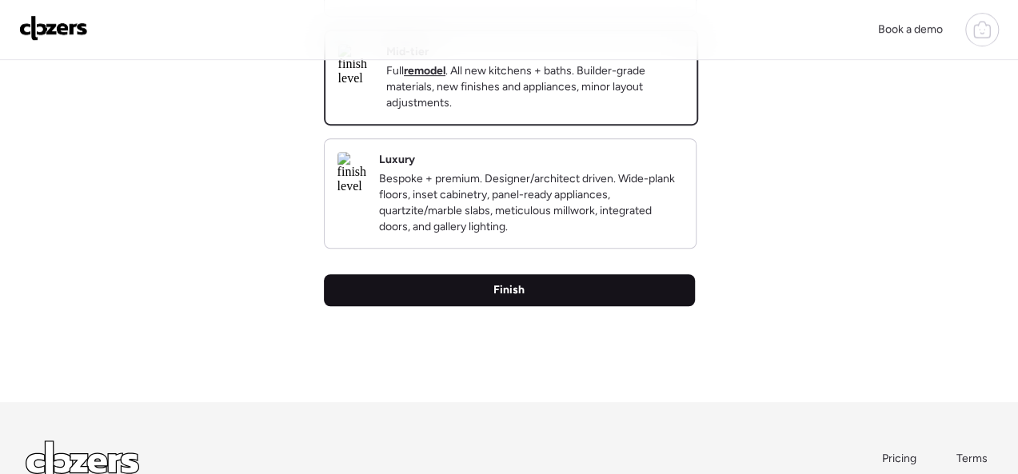
click at [523, 298] on span "Finish" at bounding box center [508, 290] width 31 height 16
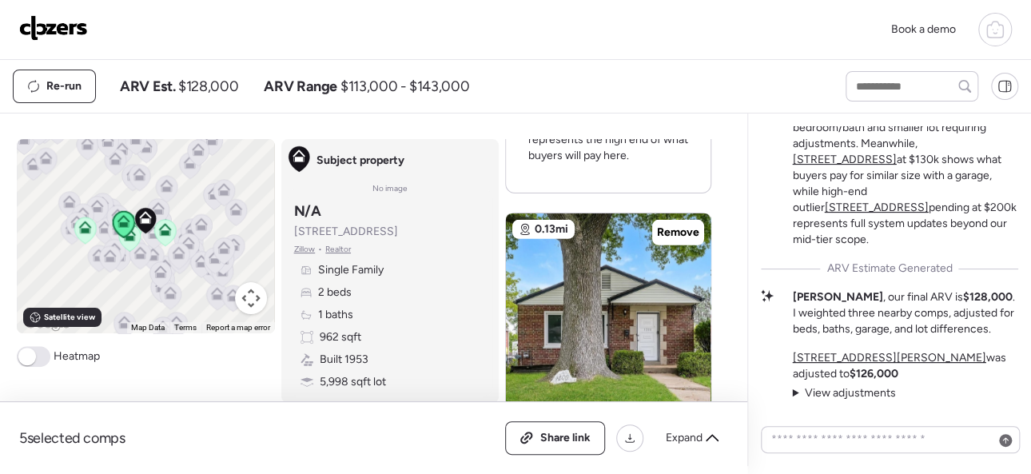
scroll to position [2198, 0]
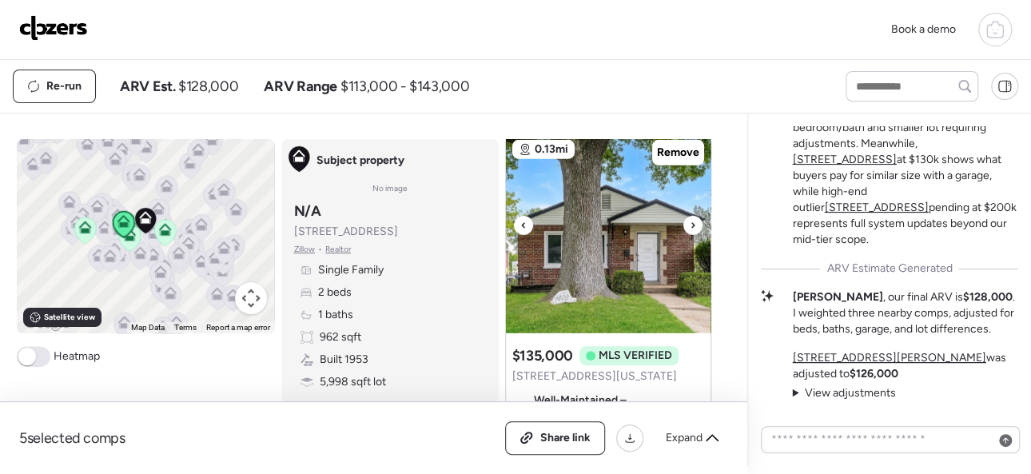
click at [690, 225] on icon at bounding box center [693, 225] width 6 height 19
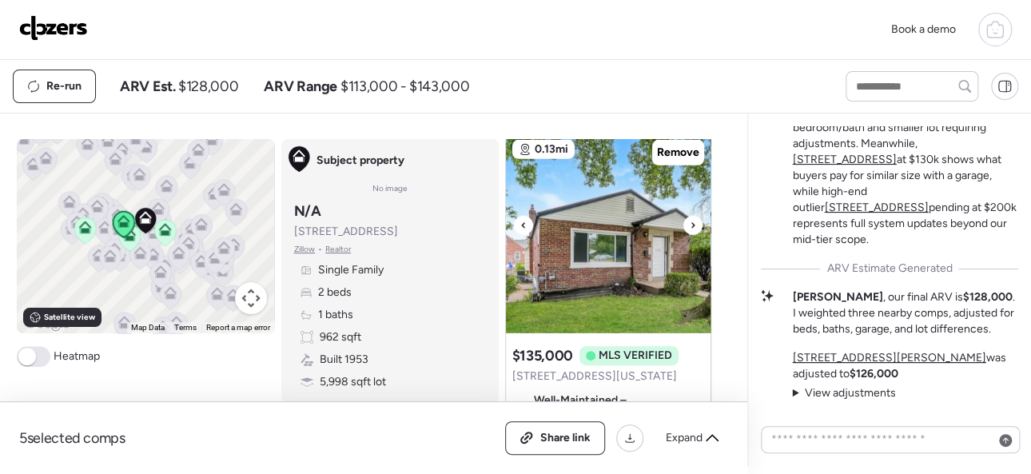
click at [690, 225] on icon at bounding box center [693, 225] width 6 height 19
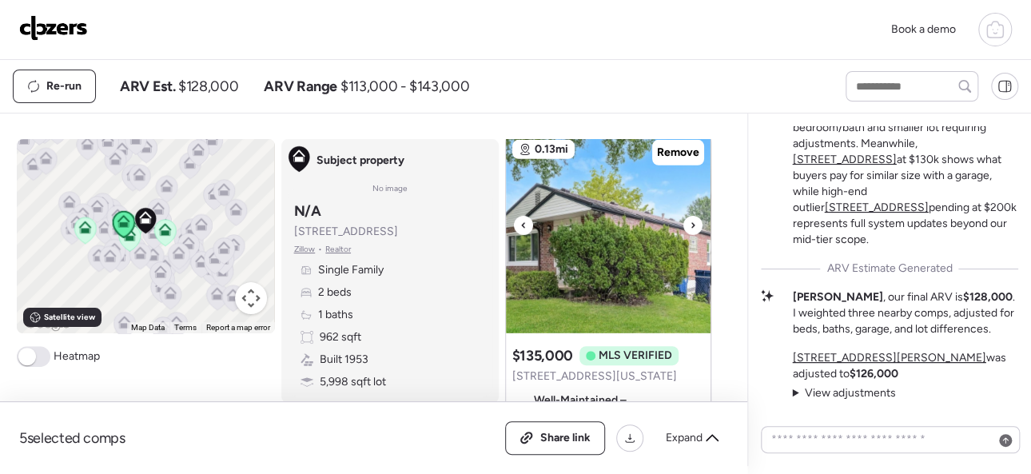
click at [690, 225] on icon at bounding box center [693, 225] width 6 height 19
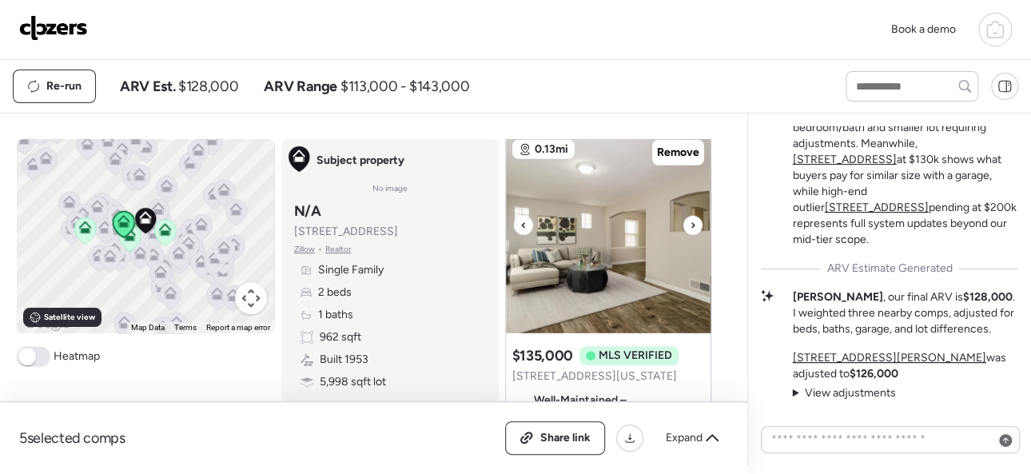
click at [690, 225] on icon at bounding box center [693, 225] width 6 height 19
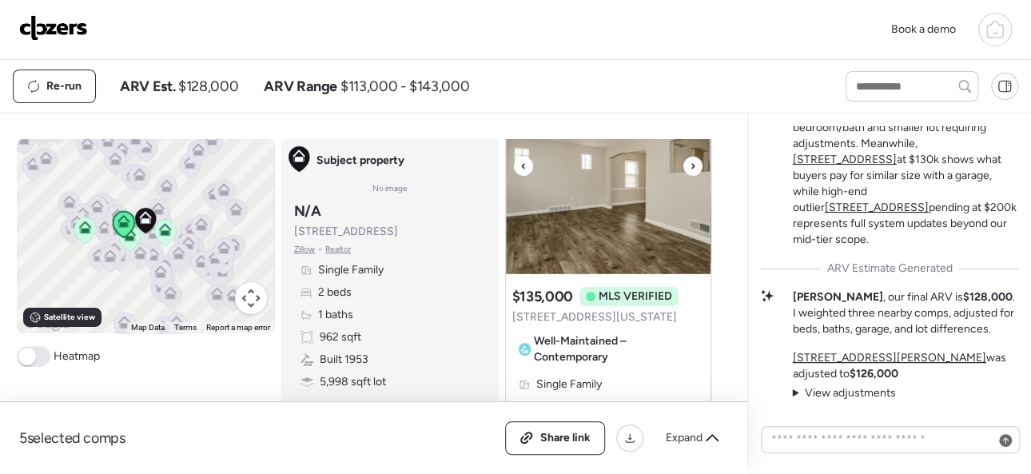
scroll to position [2438, 0]
